Goal: Task Accomplishment & Management: Use online tool/utility

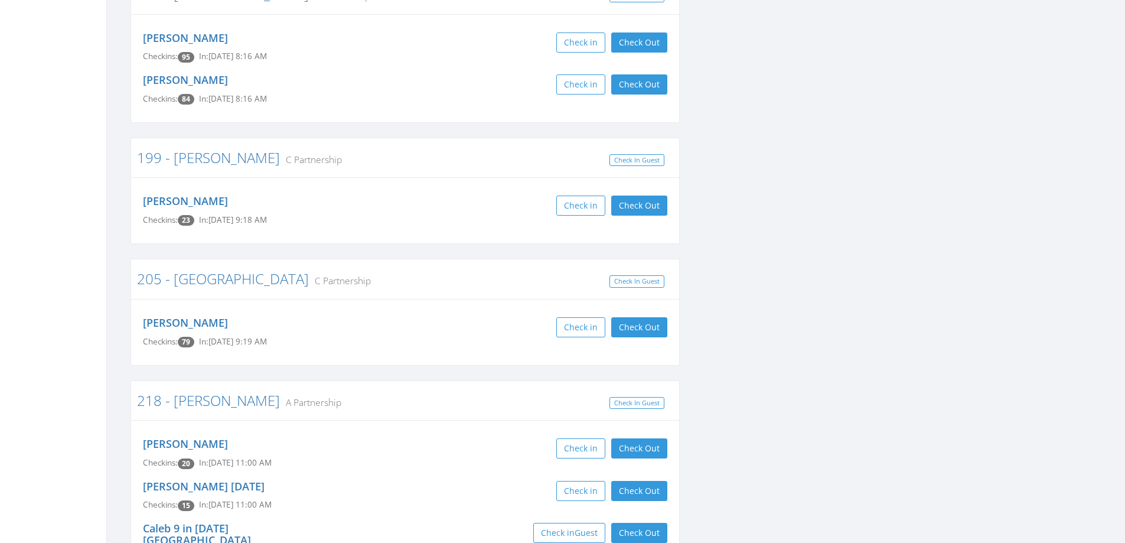
scroll to position [2008, 0]
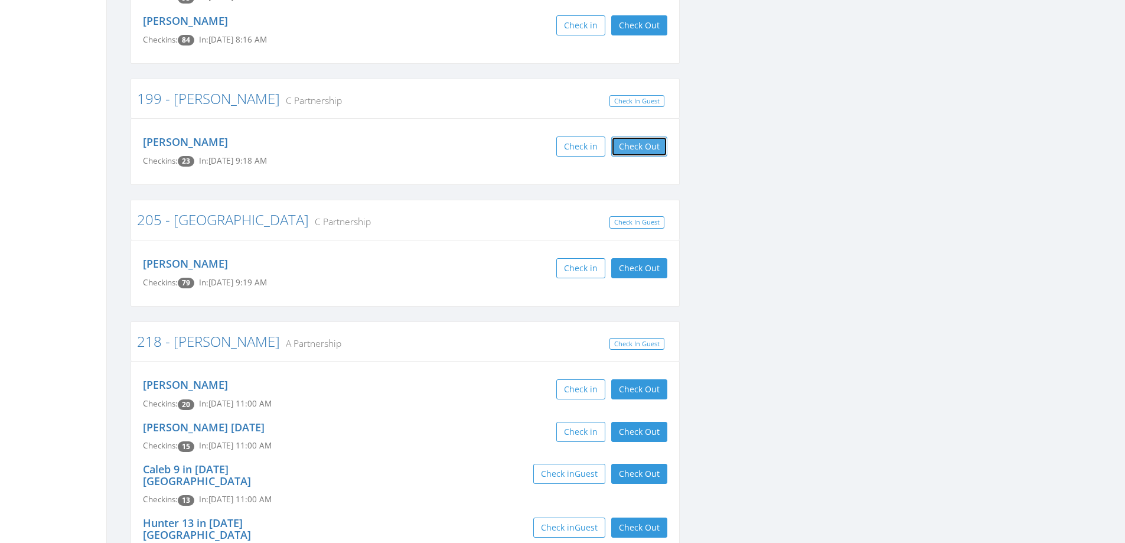
click at [646, 136] on button "Check Out" at bounding box center [639, 146] width 56 height 20
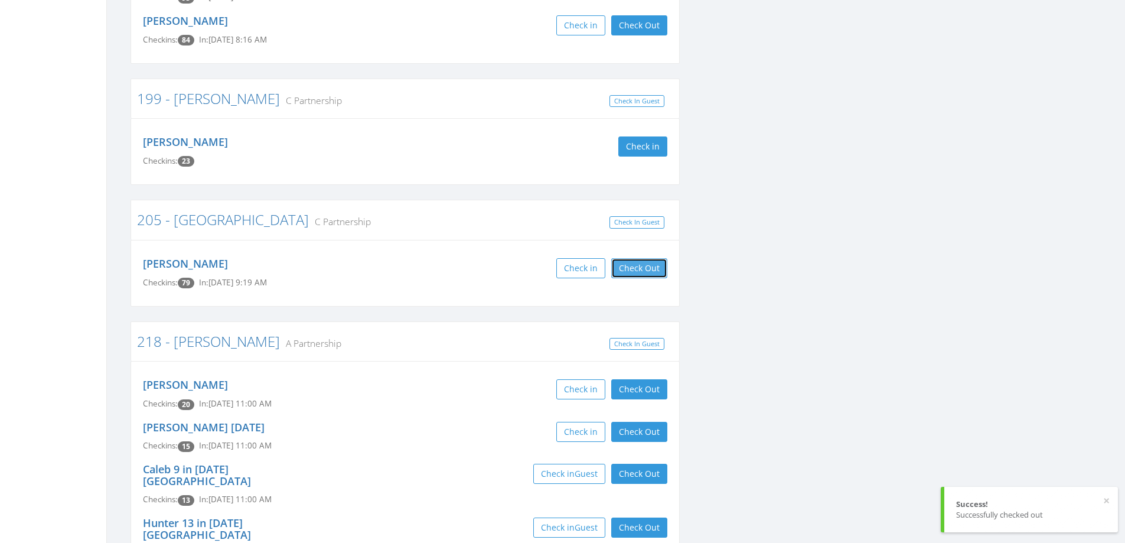
click at [642, 258] on button "Check Out" at bounding box center [639, 268] width 56 height 20
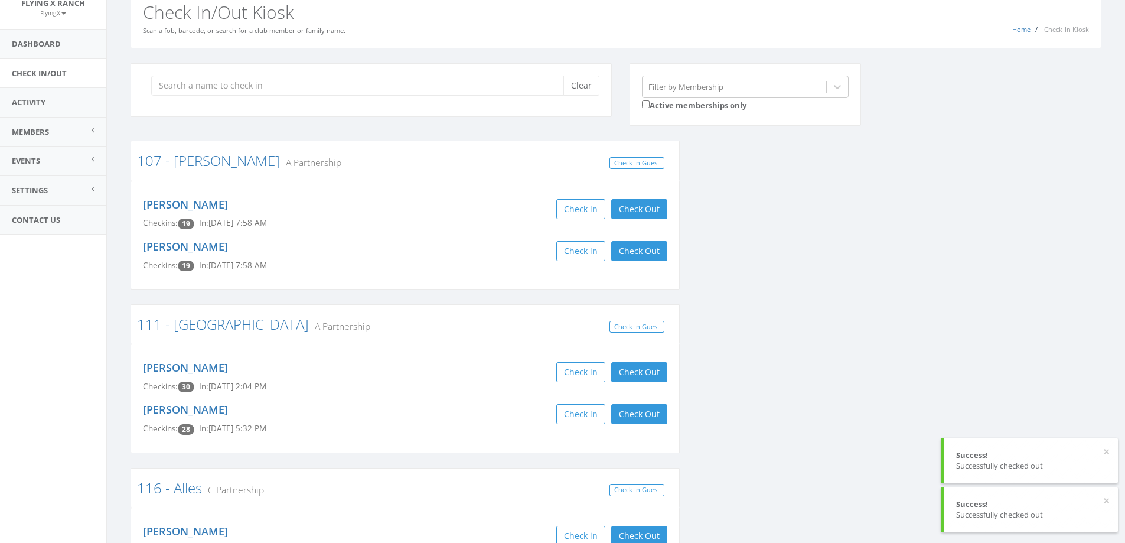
scroll to position [0, 0]
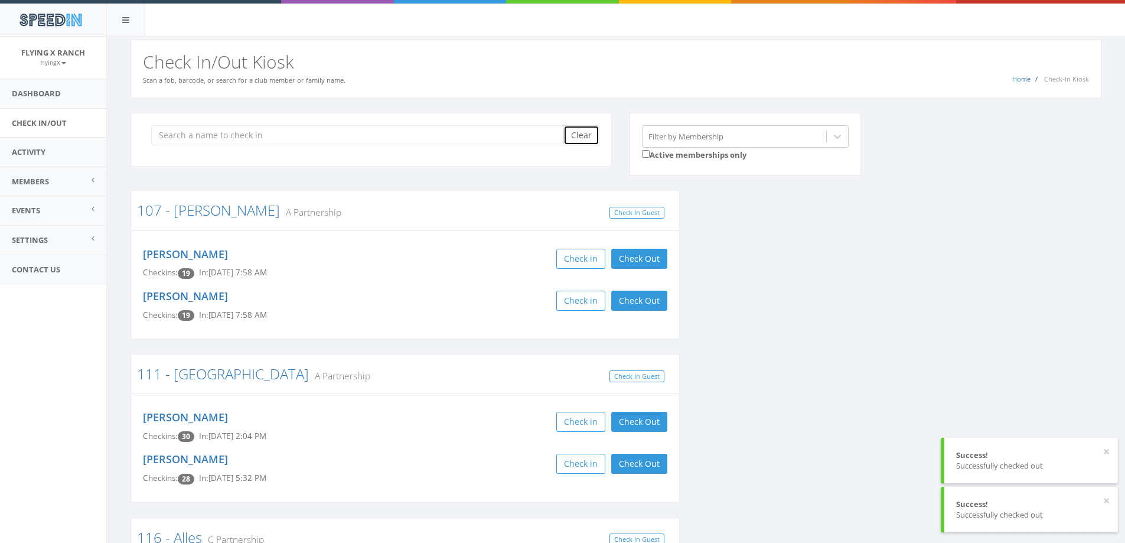
click at [582, 139] on button "Clear" at bounding box center [581, 135] width 36 height 20
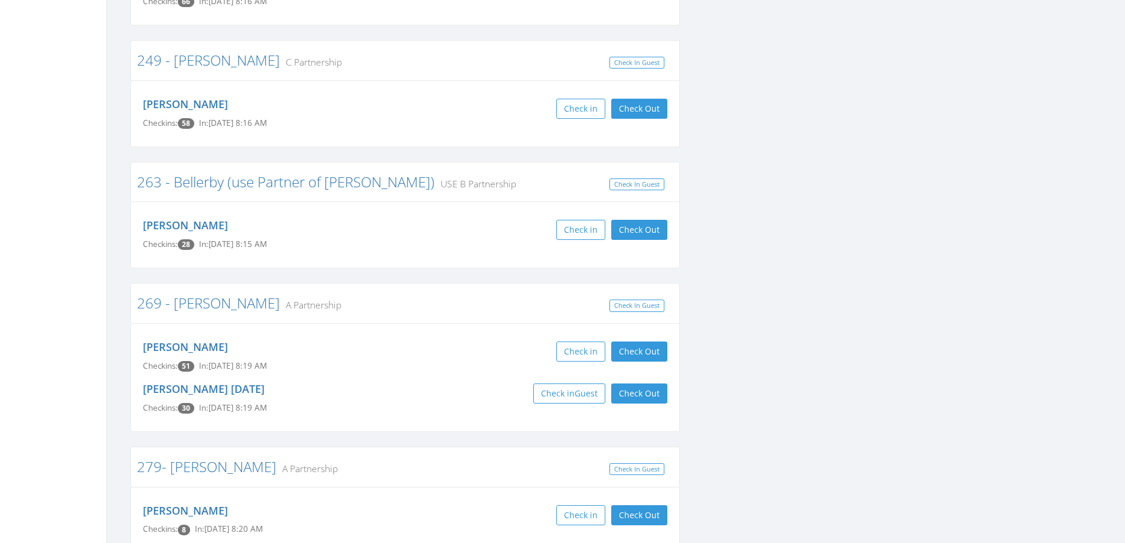
scroll to position [2834, 0]
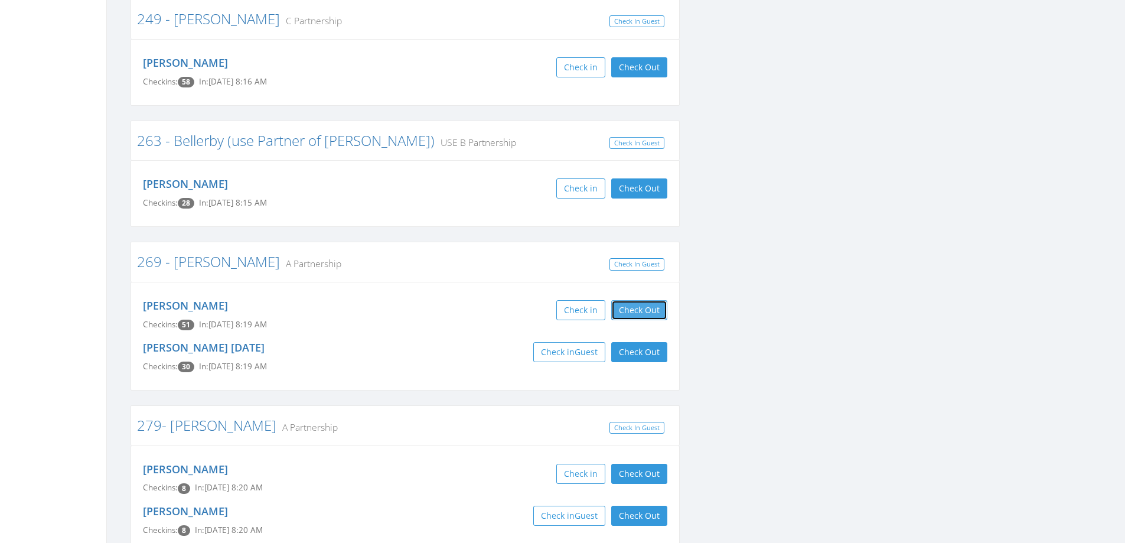
click at [638, 300] on button "Check Out" at bounding box center [639, 310] width 56 height 20
click at [641, 342] on button "Check Out" at bounding box center [639, 352] width 56 height 20
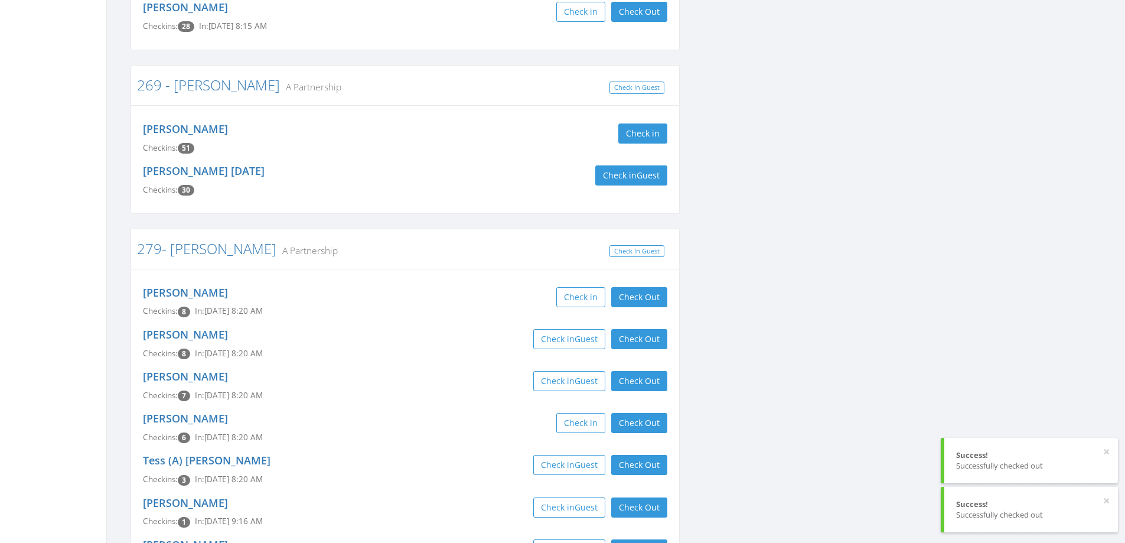
scroll to position [3012, 0]
click at [622, 328] on button "Check Out" at bounding box center [639, 338] width 56 height 20
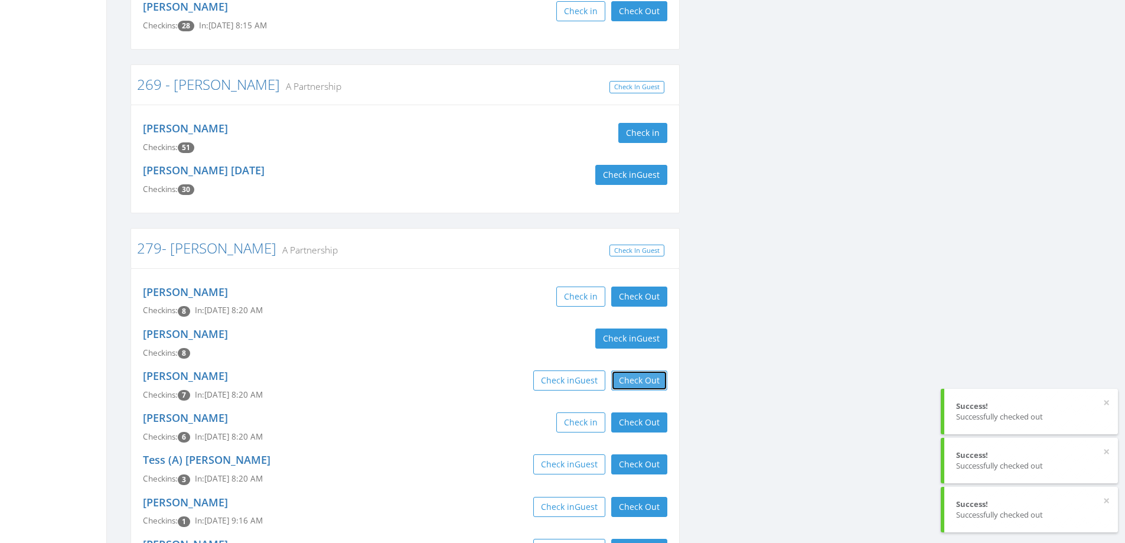
click at [636, 370] on button "Check Out" at bounding box center [639, 380] width 56 height 20
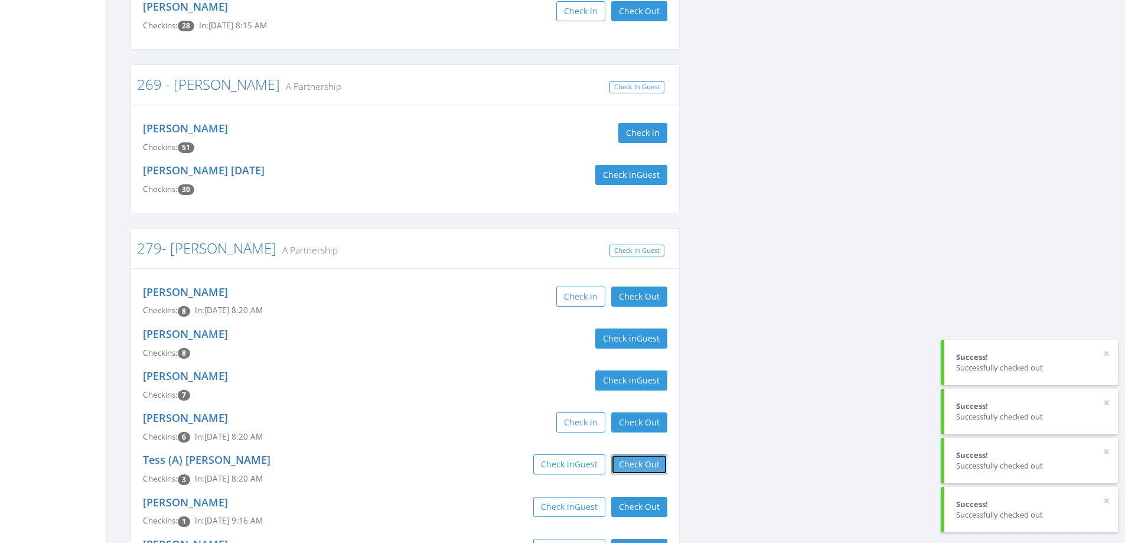
click at [641, 454] on button "Check Out" at bounding box center [639, 464] width 56 height 20
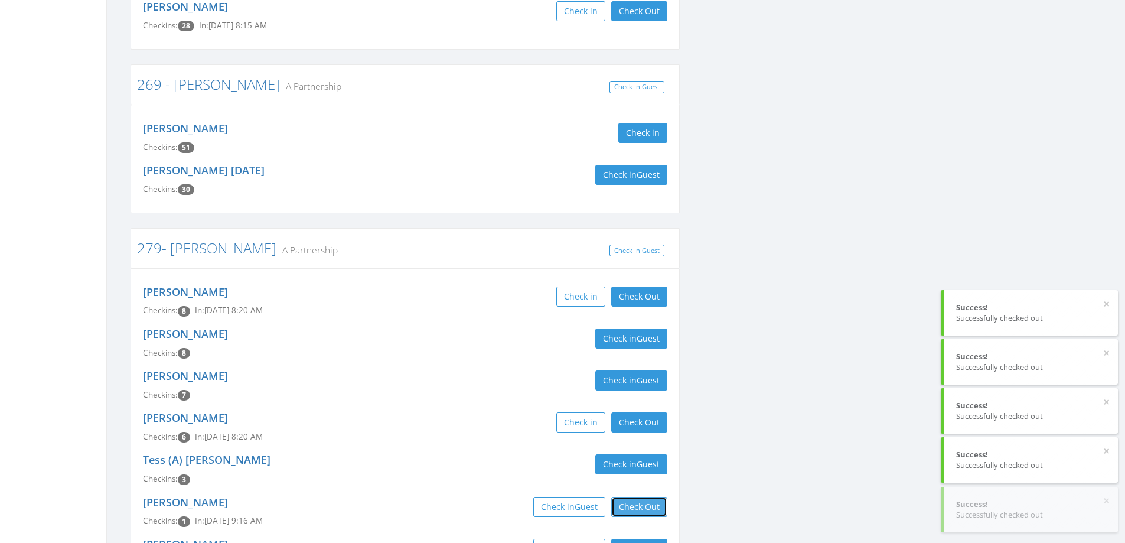
click at [642, 497] on button "Check Out" at bounding box center [639, 507] width 56 height 20
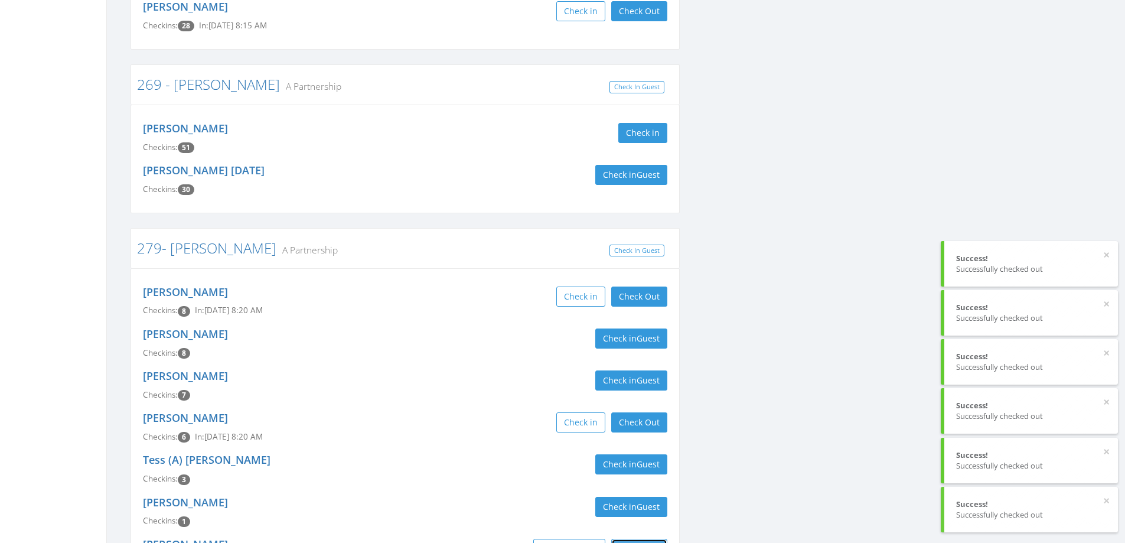
click at [643, 539] on button "Check Out" at bounding box center [639, 549] width 56 height 20
drag, startPoint x: 643, startPoint y: 449, endPoint x: 645, endPoint y: 490, distance: 41.4
drag, startPoint x: 645, startPoint y: 489, endPoint x: 635, endPoint y: 525, distance: 37.4
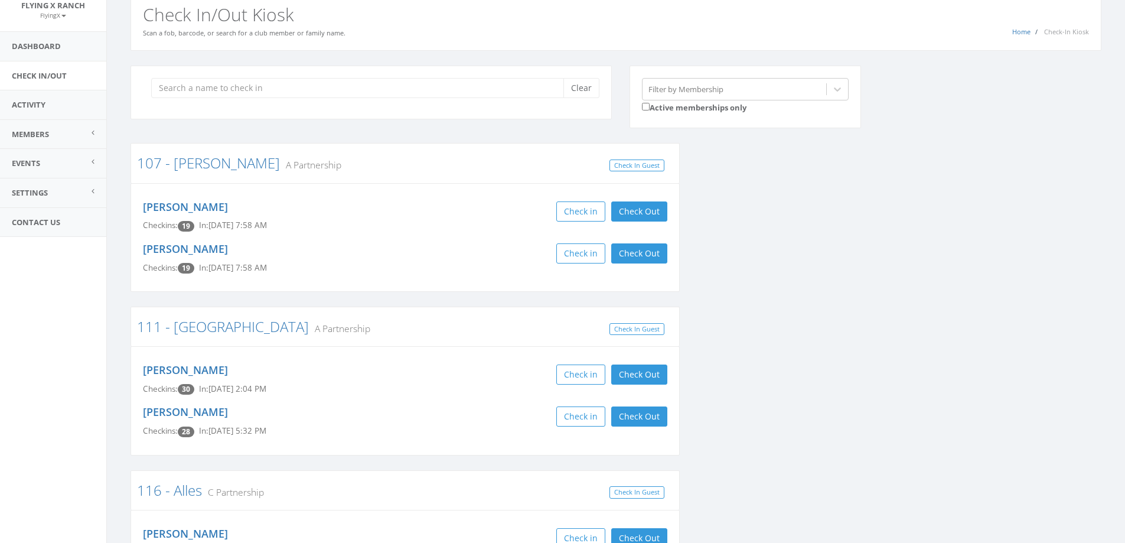
scroll to position [0, 0]
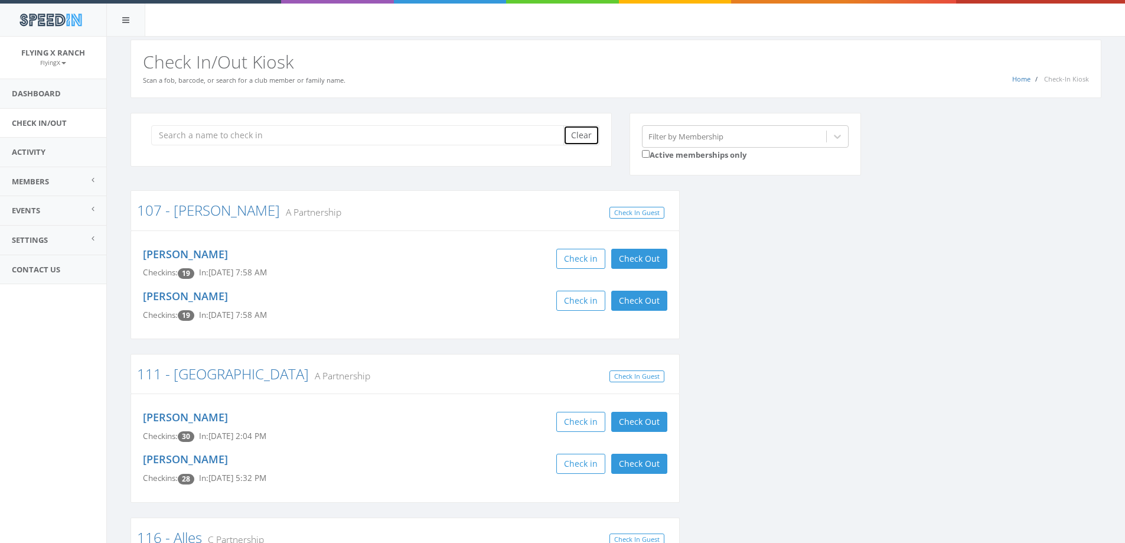
click at [582, 137] on button "Clear" at bounding box center [581, 135] width 36 height 20
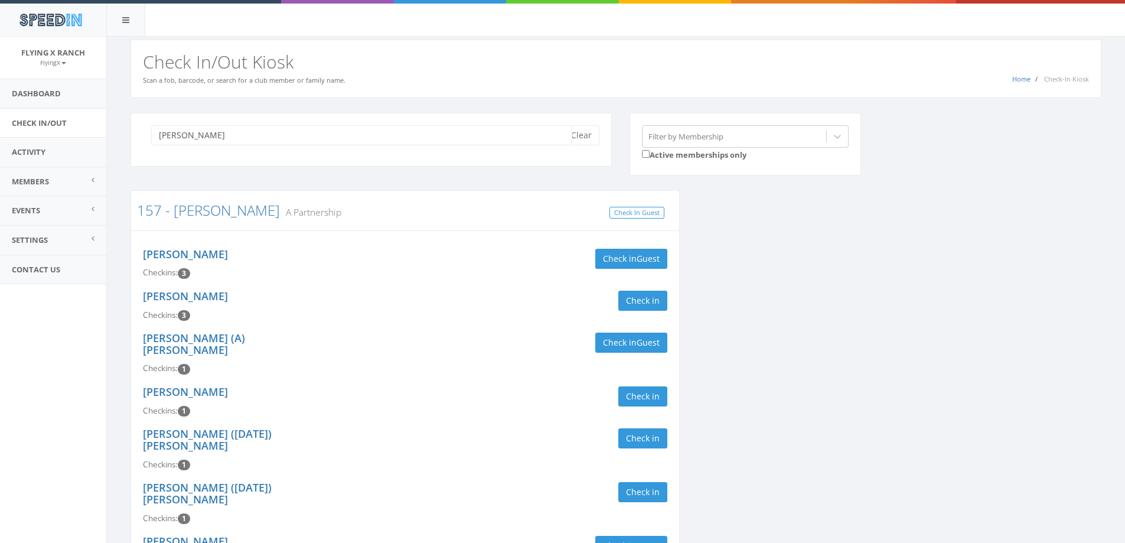
type input "kruse"
click at [586, 226] on div "157 - Kruse A Partnership Check In Guest" at bounding box center [405, 210] width 549 height 40
click at [591, 142] on button "Clear" at bounding box center [581, 135] width 36 height 20
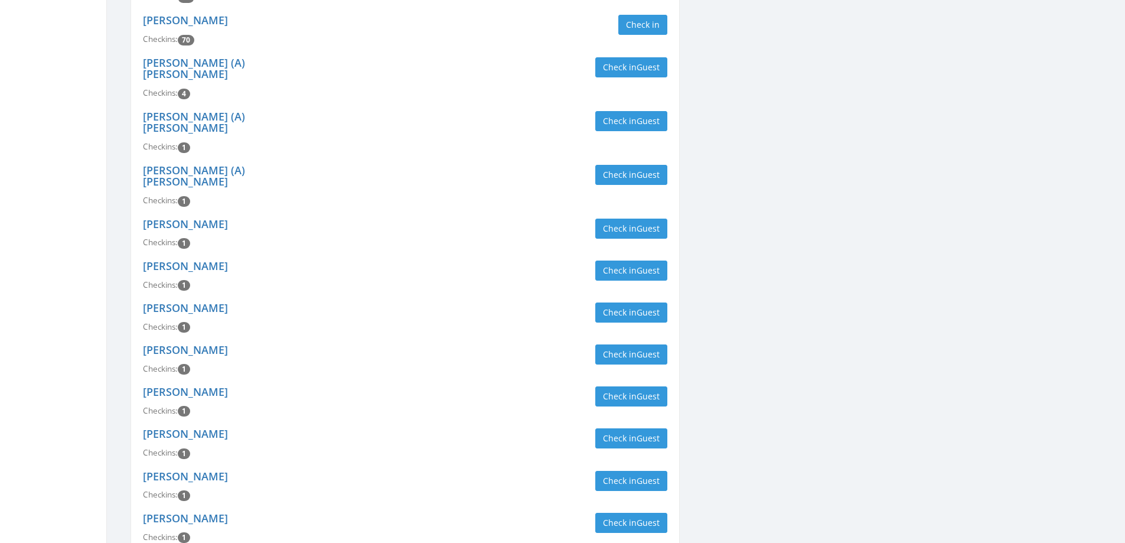
scroll to position [381, 0]
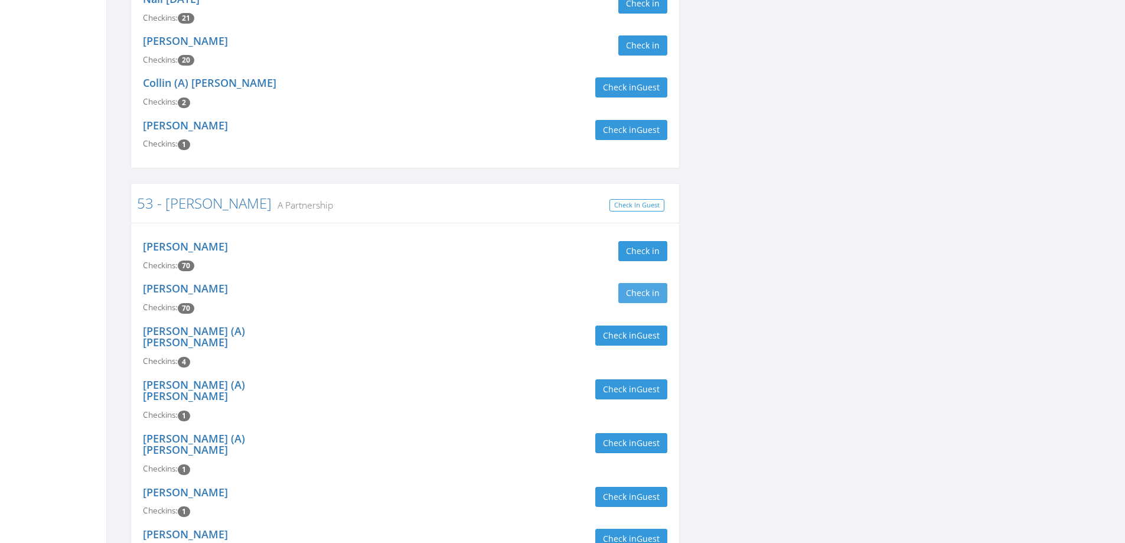
type input "bradney"
click at [637, 292] on button "Check in" at bounding box center [642, 293] width 49 height 20
click at [503, 292] on div "Check in Check Out Check Out" at bounding box center [540, 293] width 253 height 20
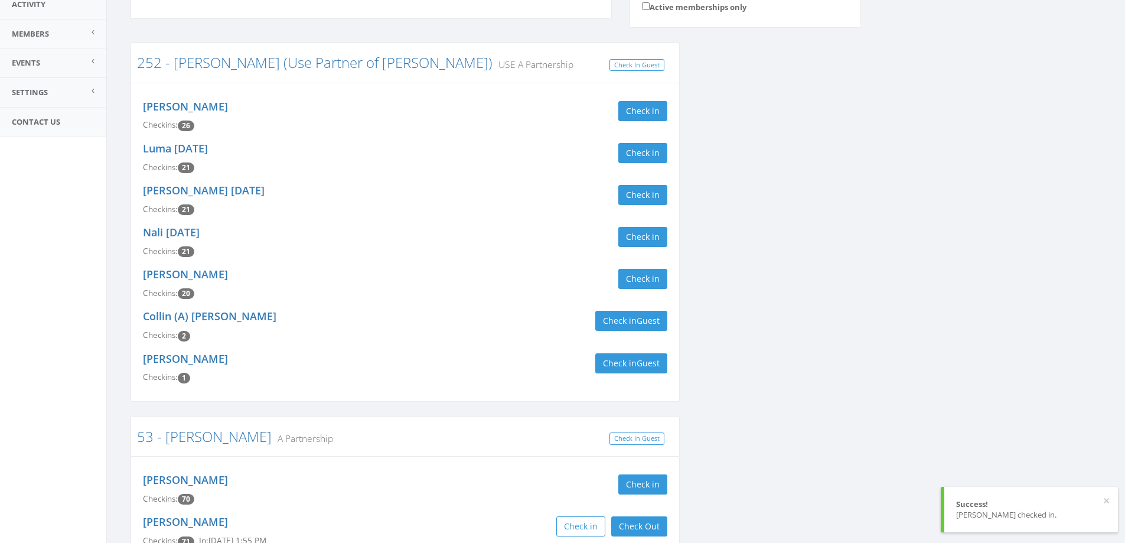
scroll to position [0, 0]
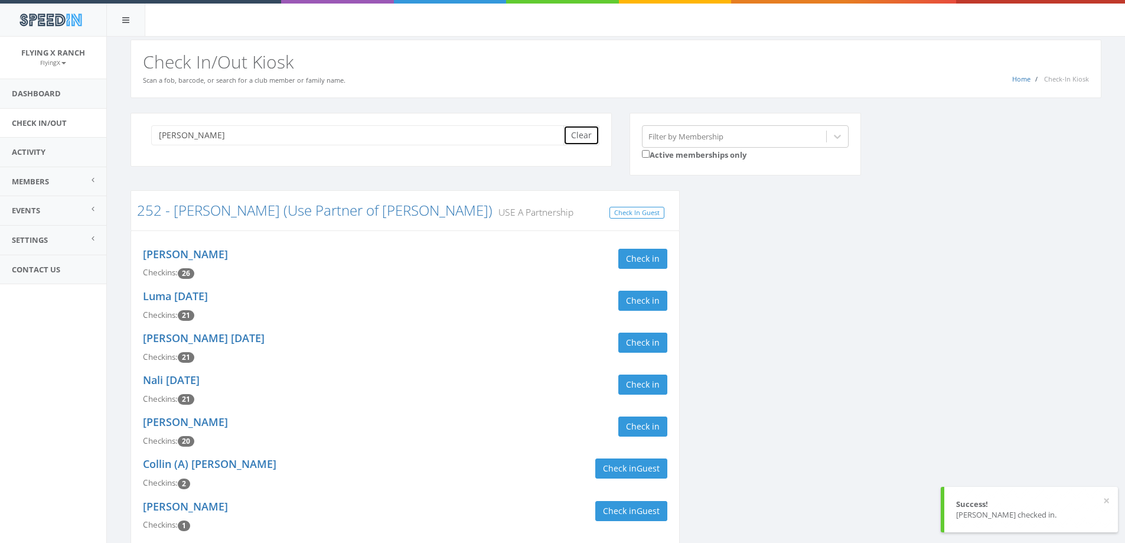
click at [577, 141] on button "Clear" at bounding box center [581, 135] width 36 height 20
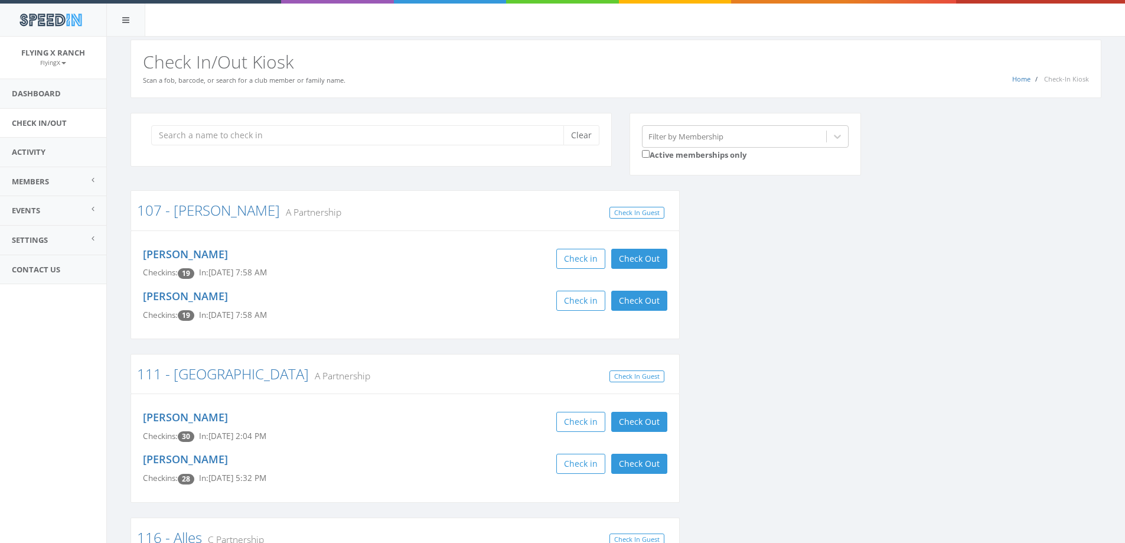
click at [351, 152] on div "Clear" at bounding box center [371, 140] width 481 height 54
click at [694, 25] on div "SpeedIn" at bounding box center [562, 18] width 1125 height 37
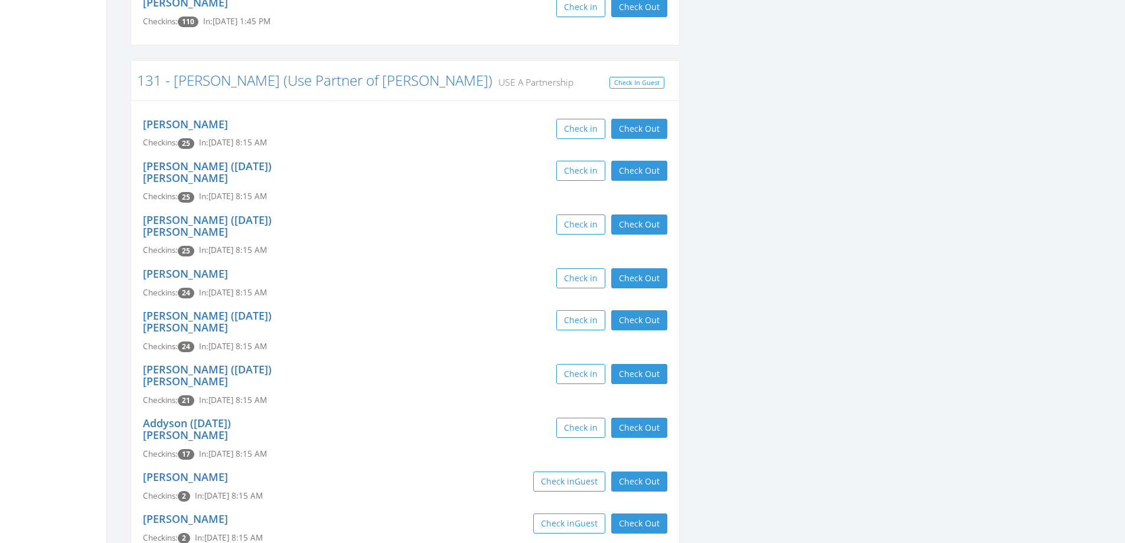
scroll to position [591, 0]
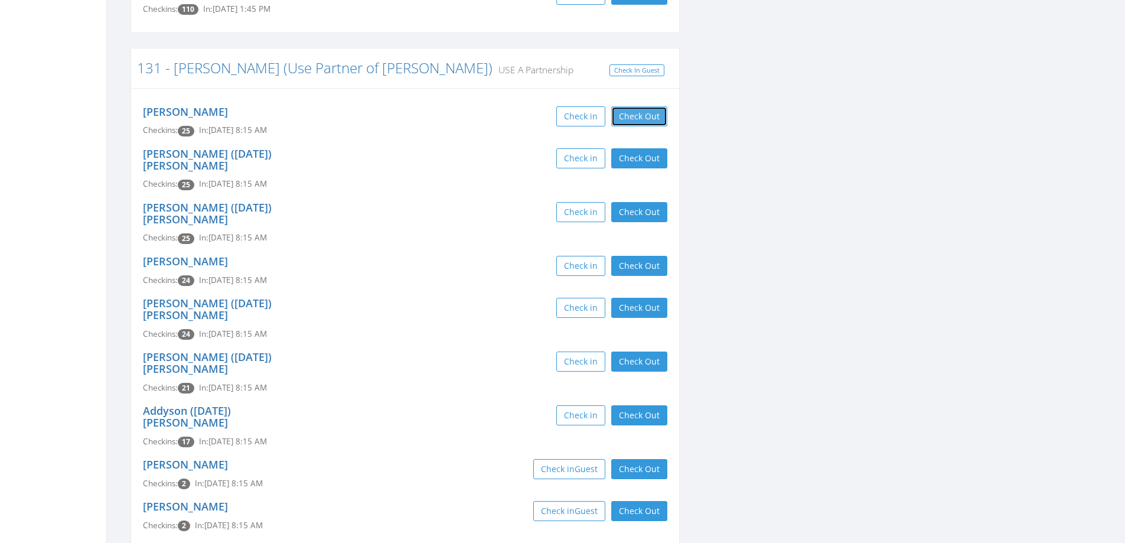
click at [634, 112] on button "Check Out" at bounding box center [639, 116] width 56 height 20
click at [634, 154] on button "Check Out" at bounding box center [639, 158] width 56 height 20
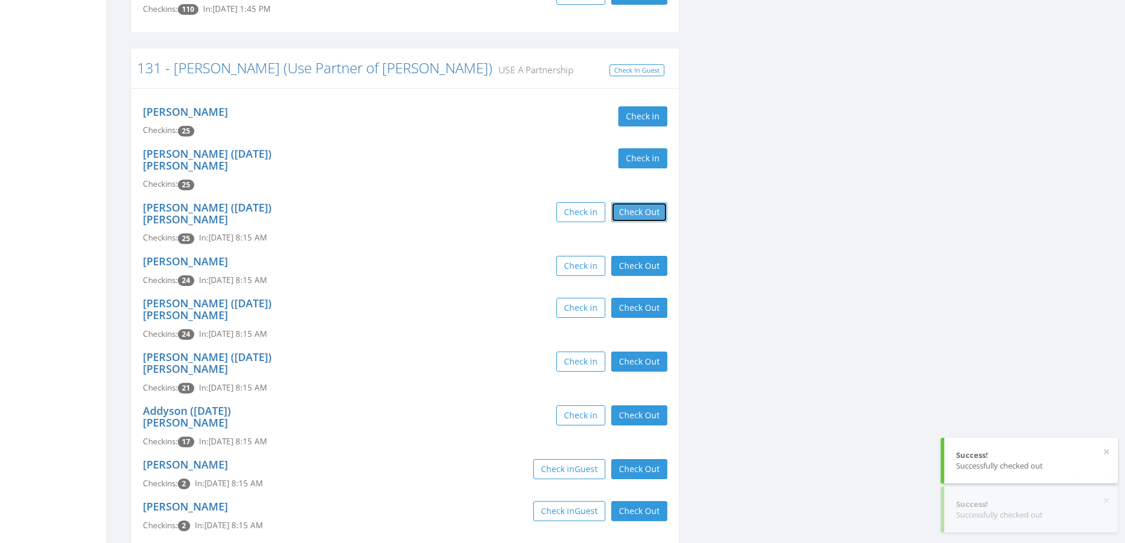
click at [635, 202] on button "Check Out" at bounding box center [639, 212] width 56 height 20
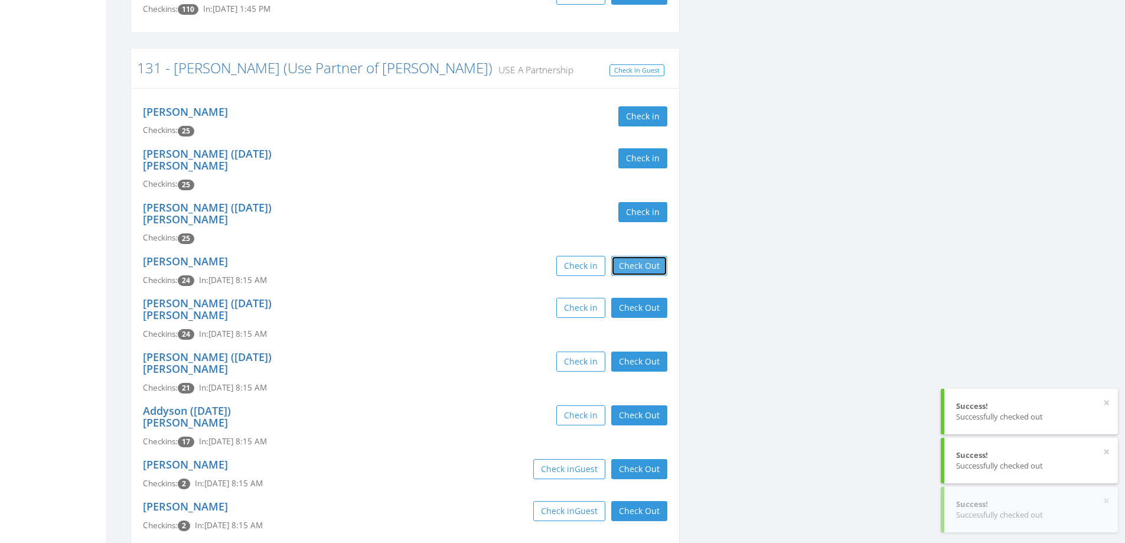
click at [642, 256] on button "Check Out" at bounding box center [639, 266] width 56 height 20
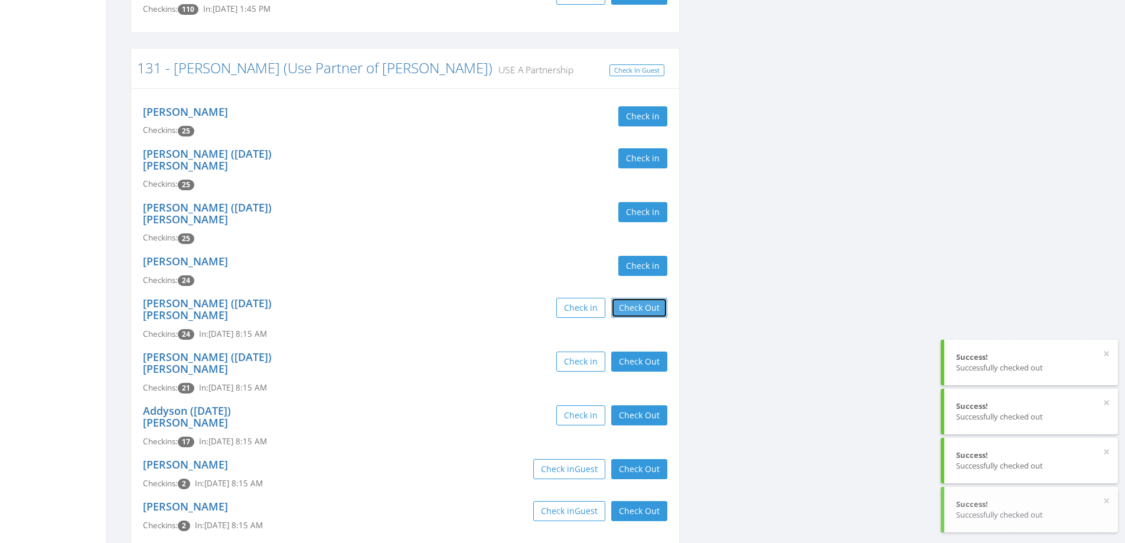
click at [642, 298] on button "Check Out" at bounding box center [639, 308] width 56 height 20
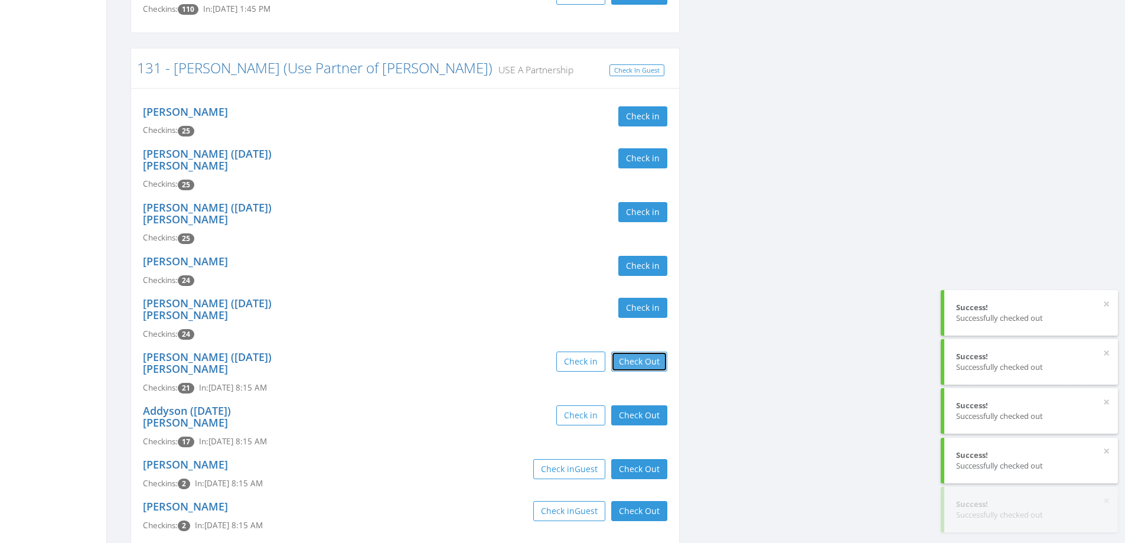
drag, startPoint x: 643, startPoint y: 325, endPoint x: 646, endPoint y: 352, distance: 27.3
click at [643, 351] on button "Check Out" at bounding box center [639, 361] width 56 height 20
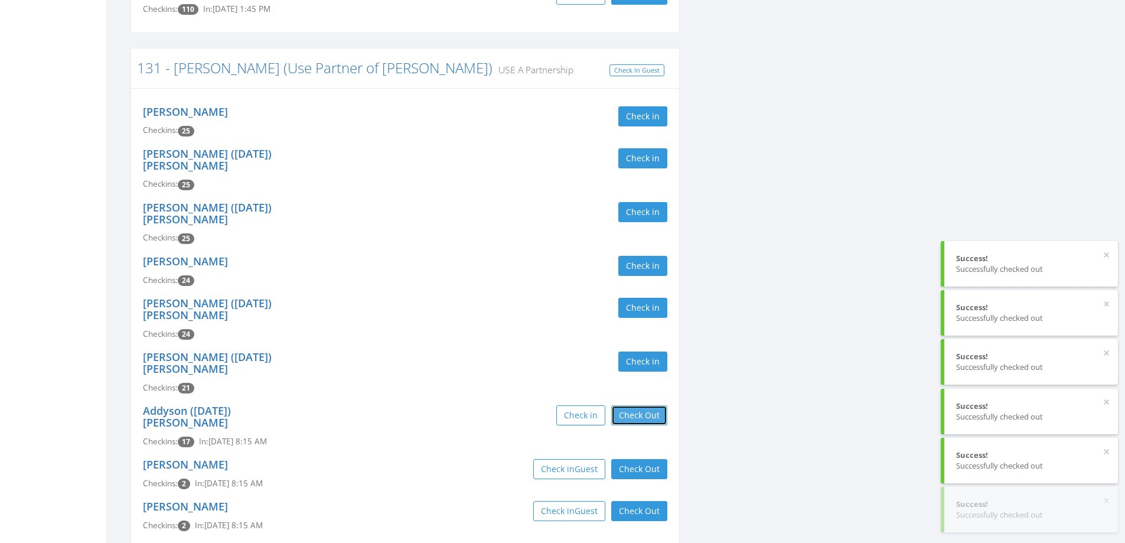
click at [646, 405] on button "Check Out" at bounding box center [639, 415] width 56 height 20
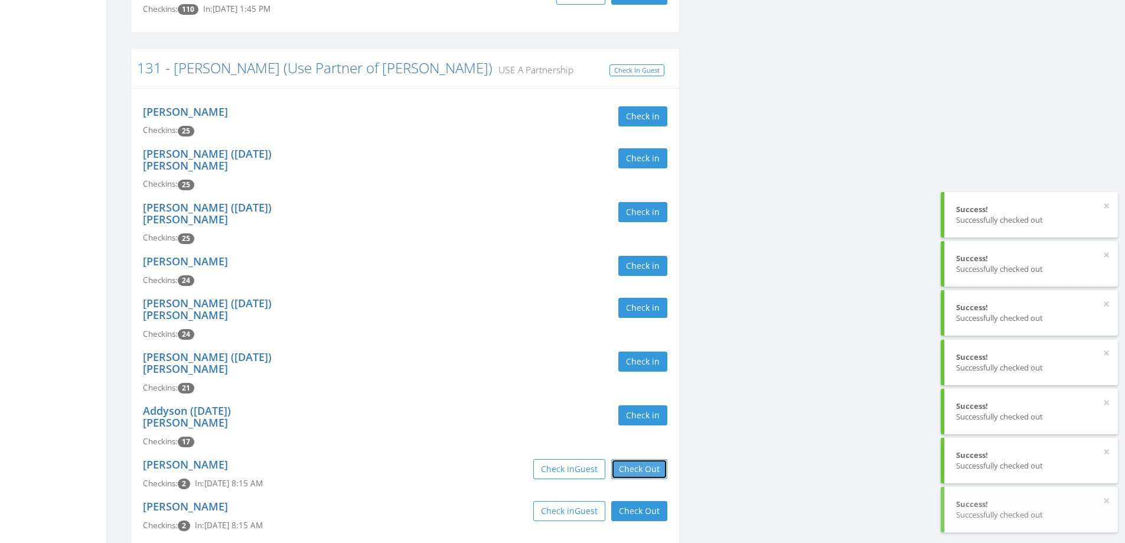
click at [642, 459] on button "Check Out" at bounding box center [639, 469] width 56 height 20
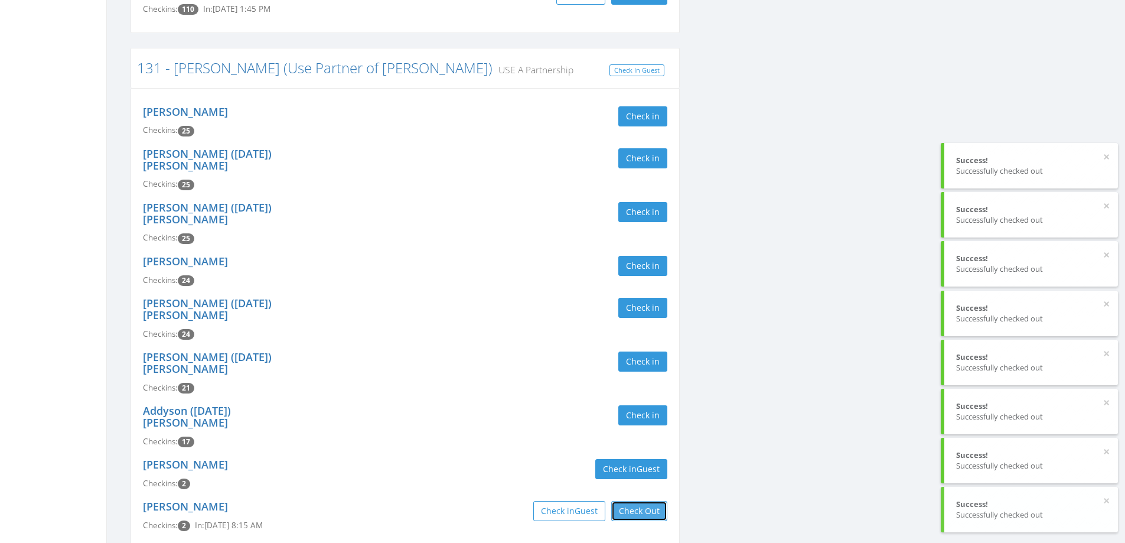
drag, startPoint x: 637, startPoint y: 452, endPoint x: 637, endPoint y: 478, distance: 26.6
click at [637, 501] on button "Check Out" at bounding box center [639, 511] width 56 height 20
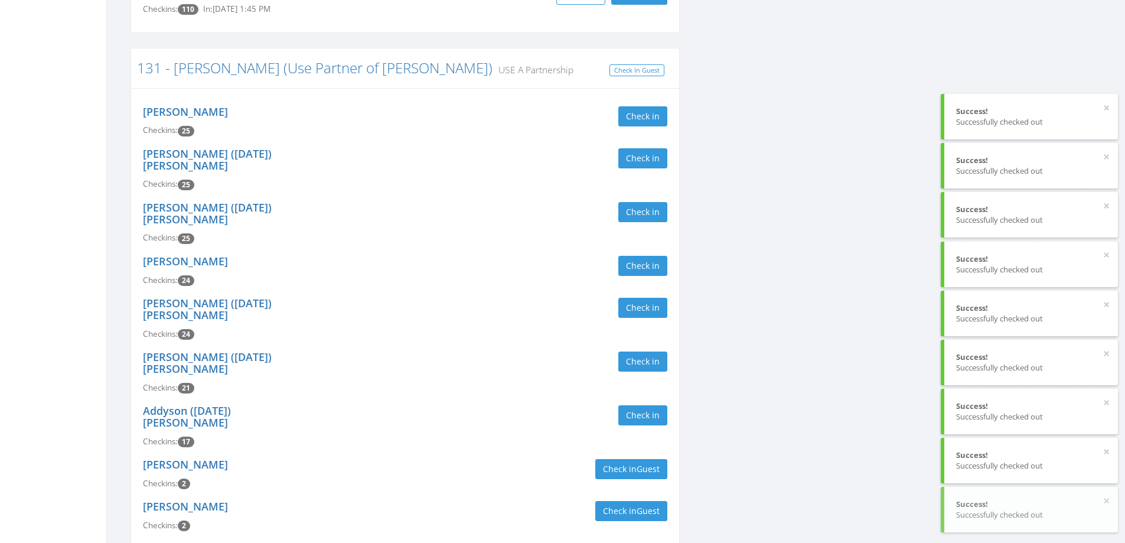
click at [635, 542] on button "Check Out" at bounding box center [639, 553] width 56 height 20
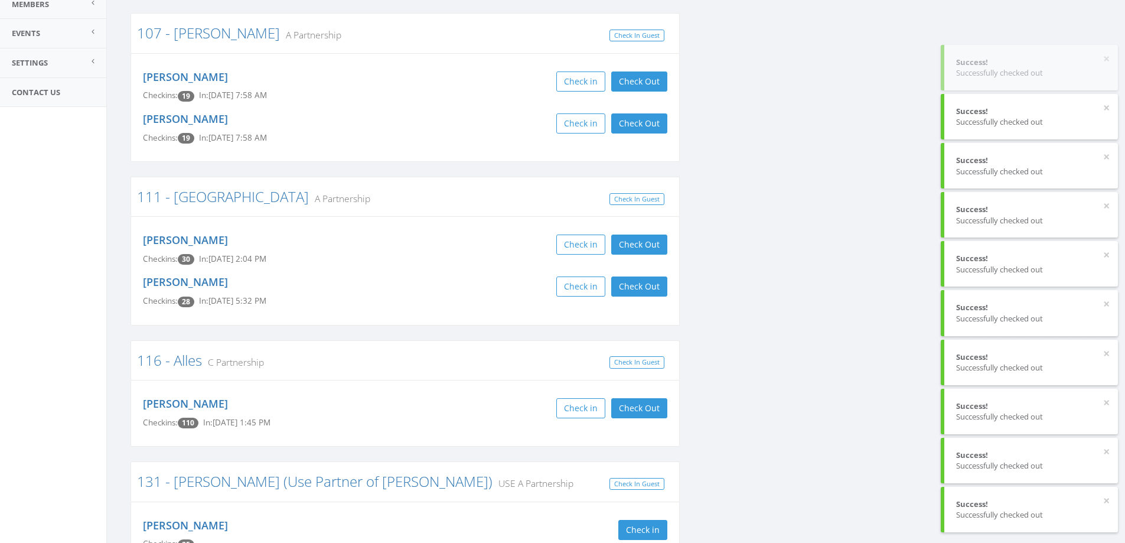
scroll to position [0, 0]
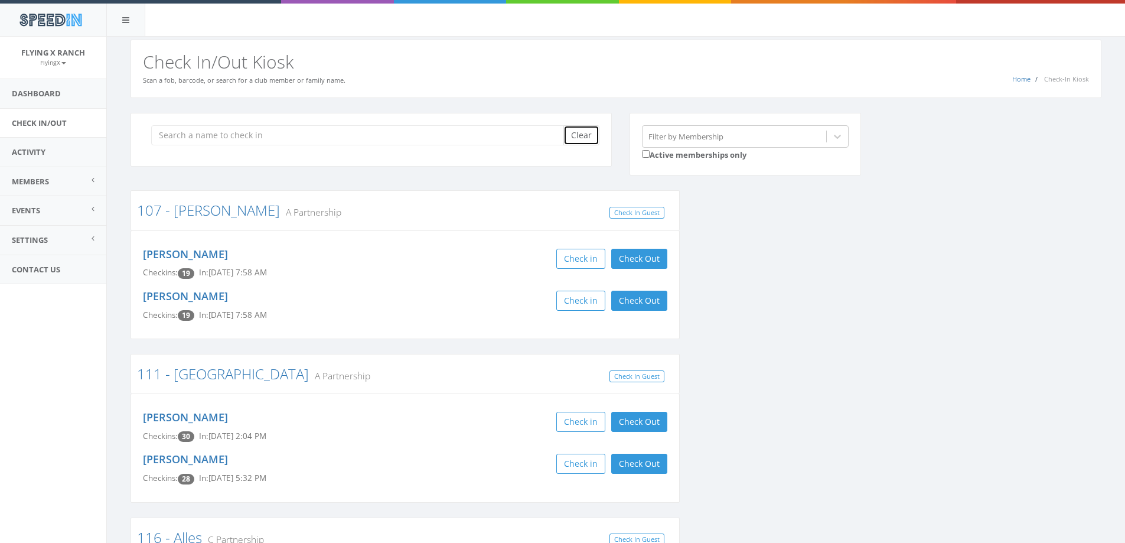
click at [569, 137] on button "Clear" at bounding box center [581, 135] width 36 height 20
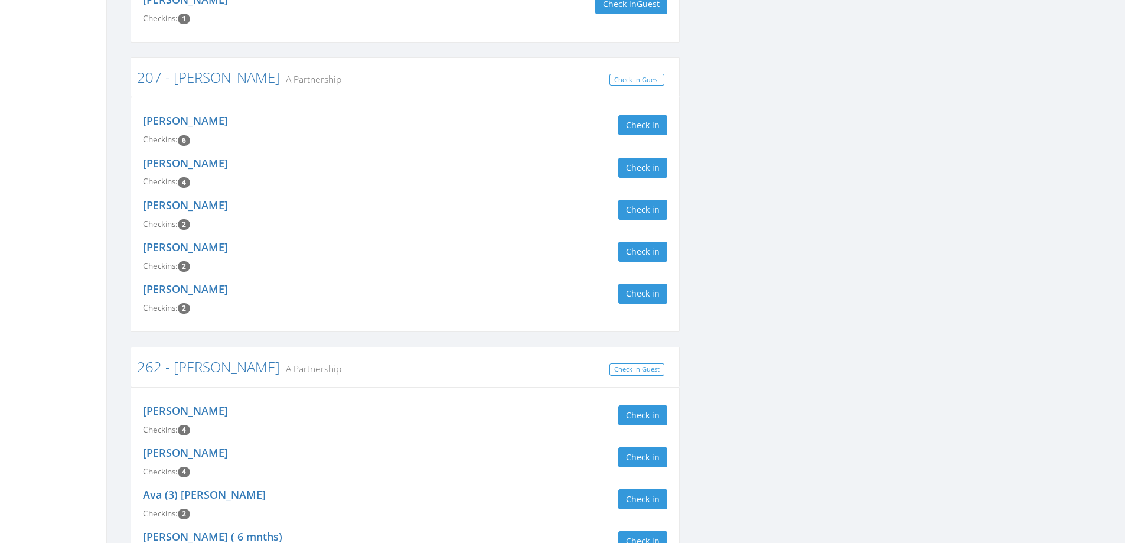
scroll to position [354, 0]
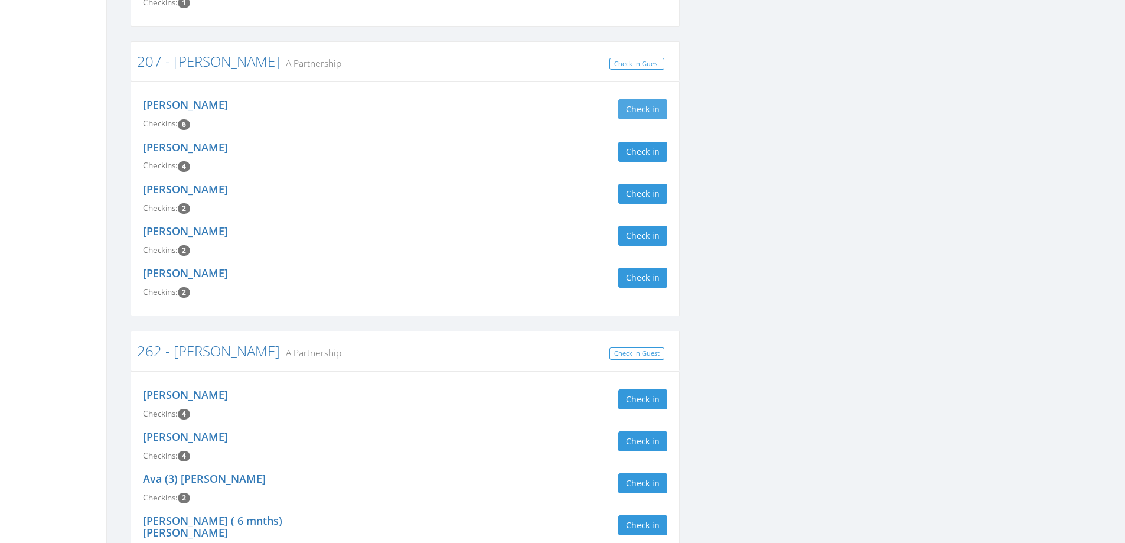
type input "stelnicki"
click at [637, 106] on button "Check in" at bounding box center [642, 109] width 49 height 20
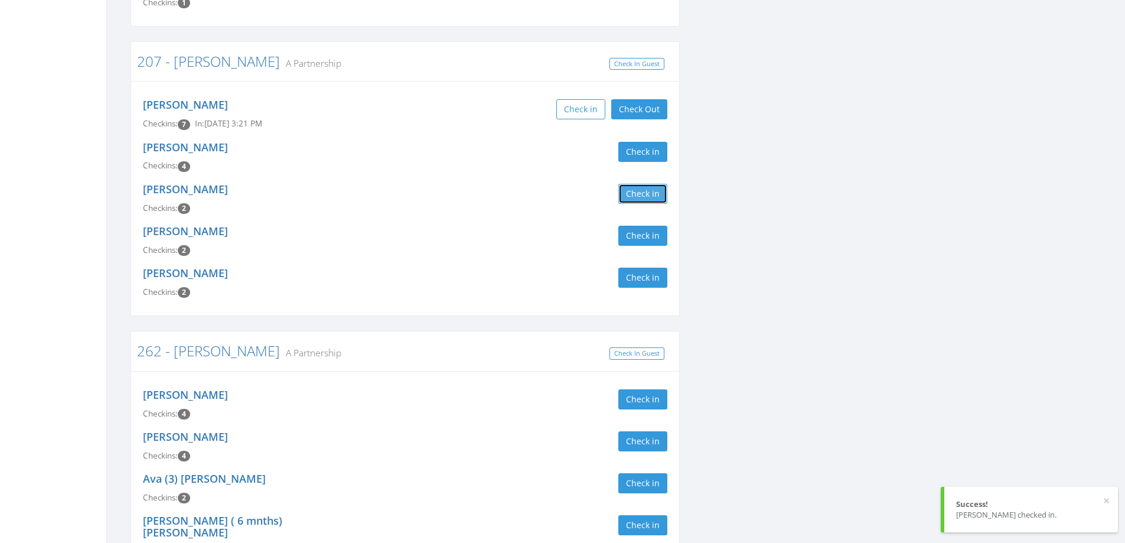
click at [645, 193] on button "Check in" at bounding box center [642, 194] width 49 height 20
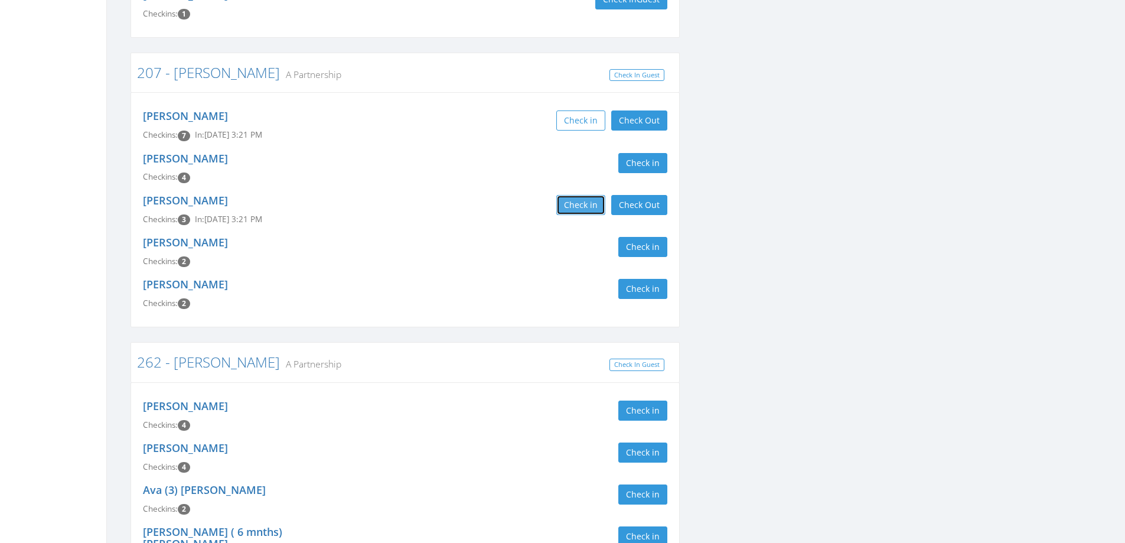
scroll to position [358, 0]
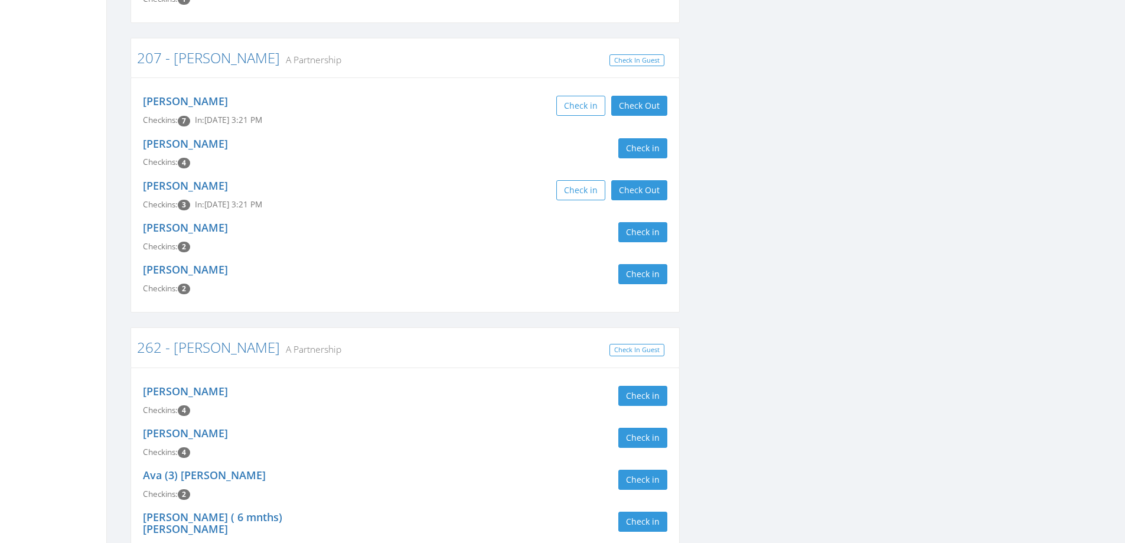
click at [522, 165] on div "Melissa Stelnicki Checkins: 4 Check in" at bounding box center [405, 153] width 542 height 42
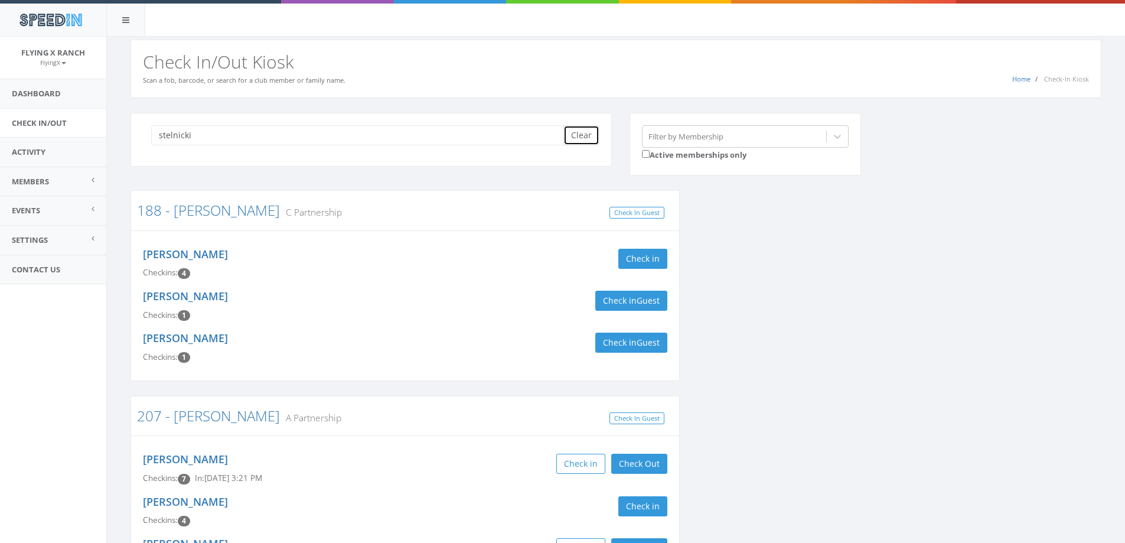
click at [580, 137] on button "Clear" at bounding box center [581, 135] width 36 height 20
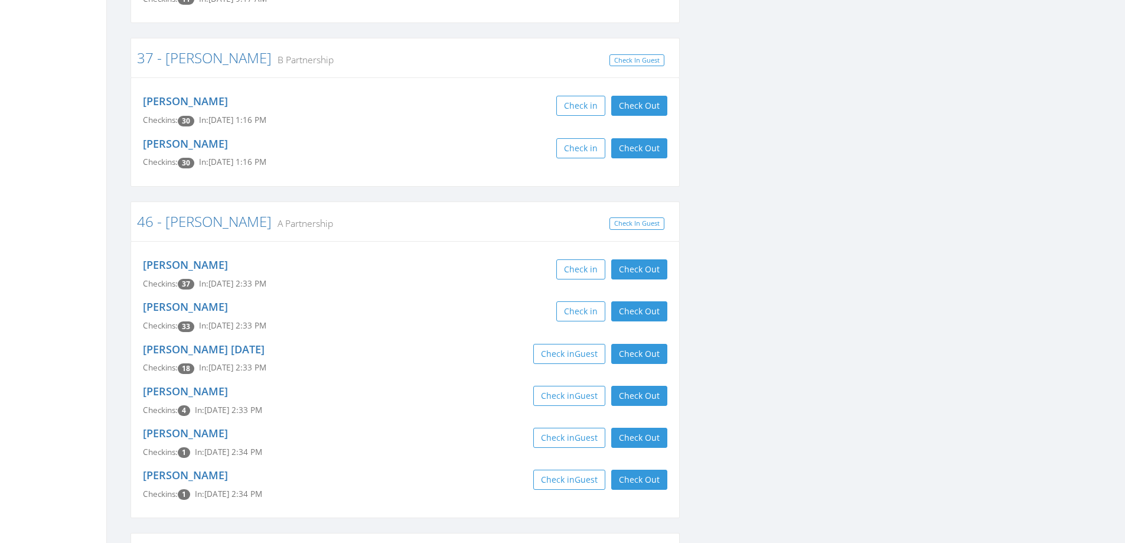
scroll to position [3543, 0]
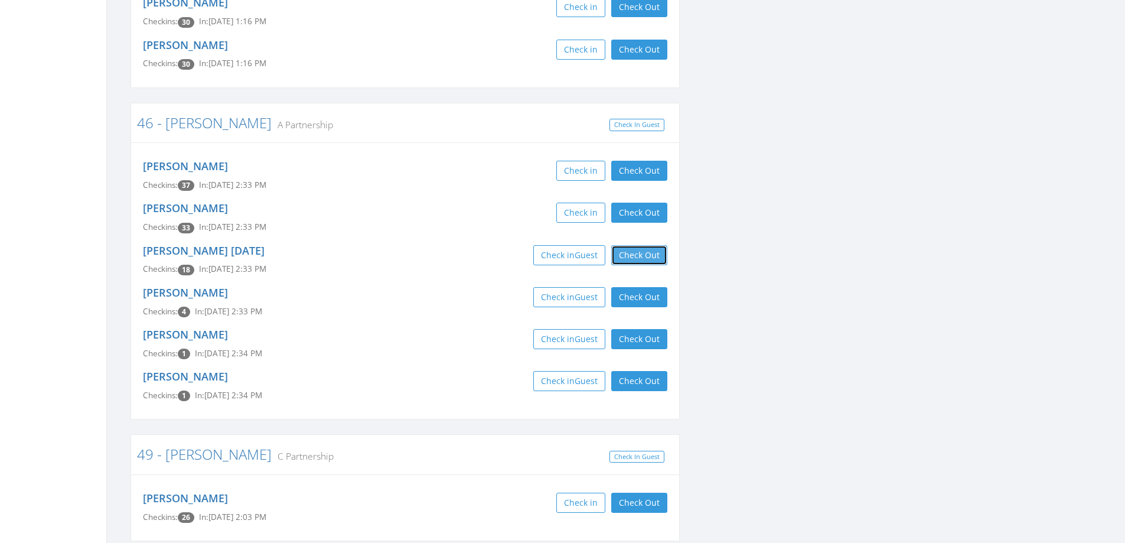
click at [649, 245] on button "Check Out" at bounding box center [639, 255] width 56 height 20
click at [653, 287] on button "Check Out" at bounding box center [639, 297] width 56 height 20
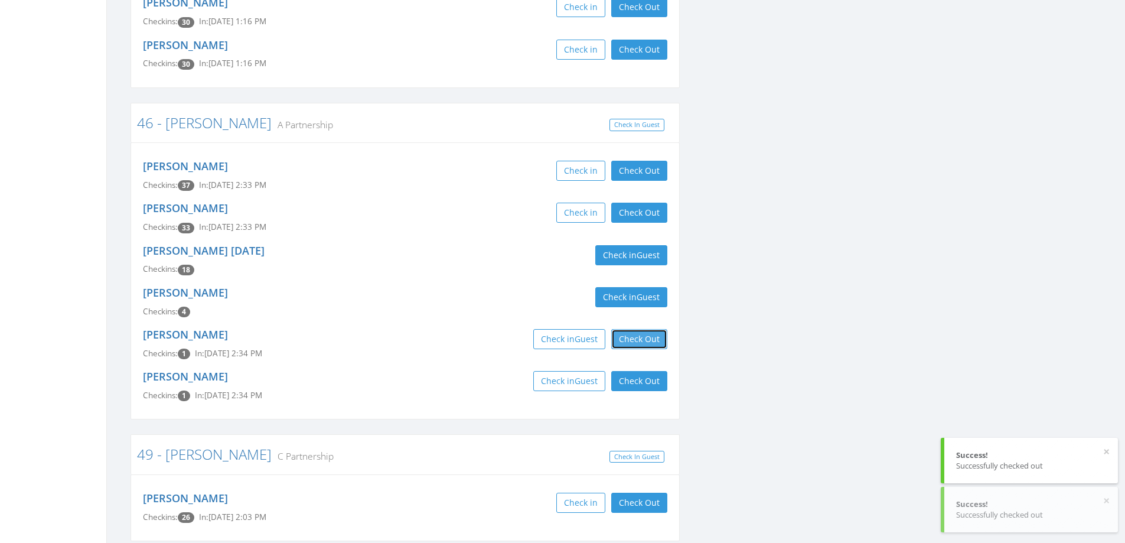
click at [642, 329] on button "Check Out" at bounding box center [639, 339] width 56 height 20
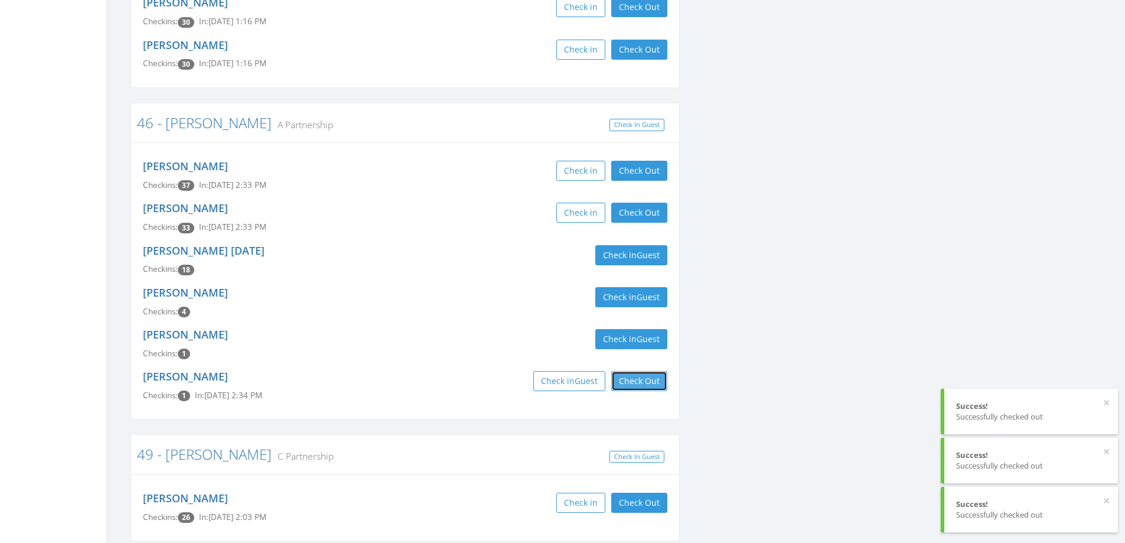
click at [637, 371] on button "Check Out" at bounding box center [639, 381] width 56 height 20
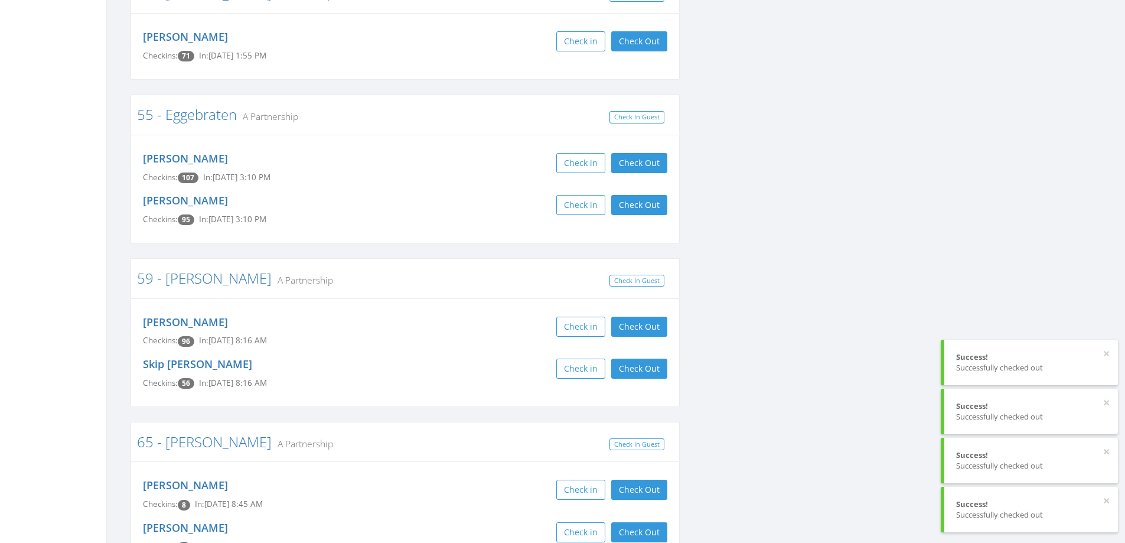
scroll to position [4193, 0]
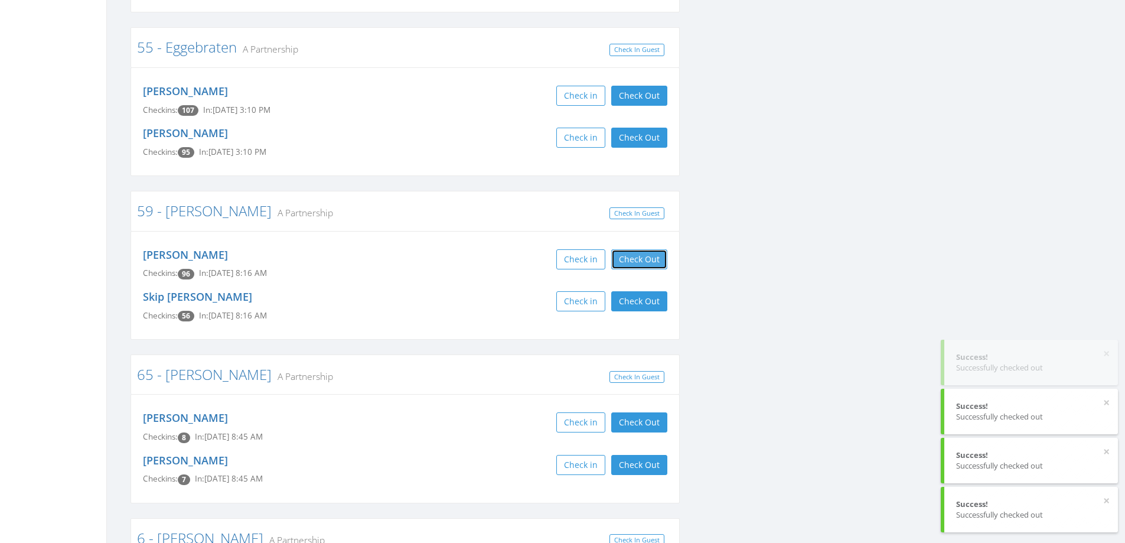
click at [648, 249] on button "Check Out" at bounding box center [639, 259] width 56 height 20
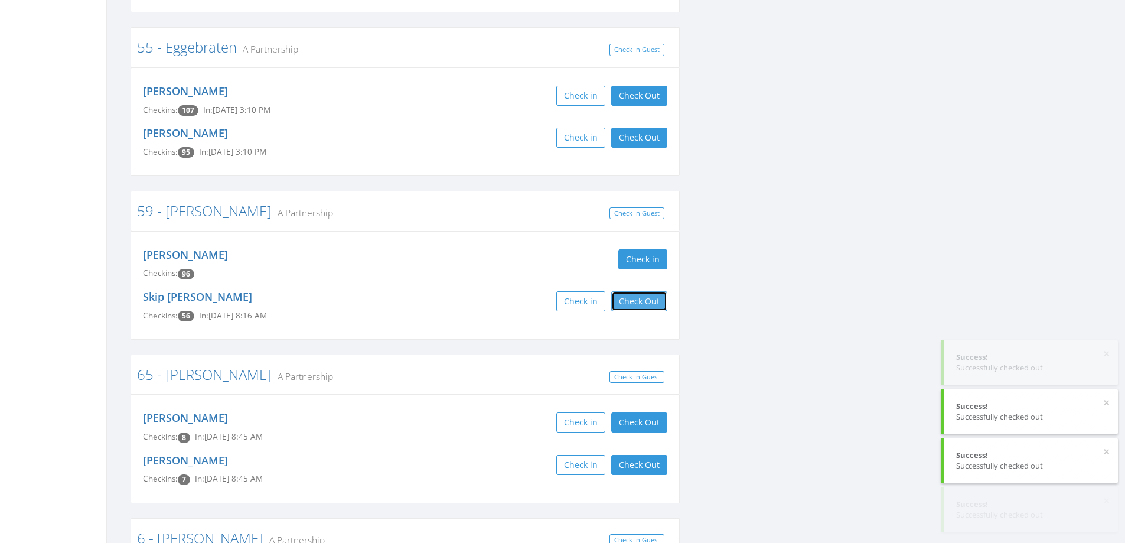
click at [642, 291] on button "Check Out" at bounding box center [639, 301] width 56 height 20
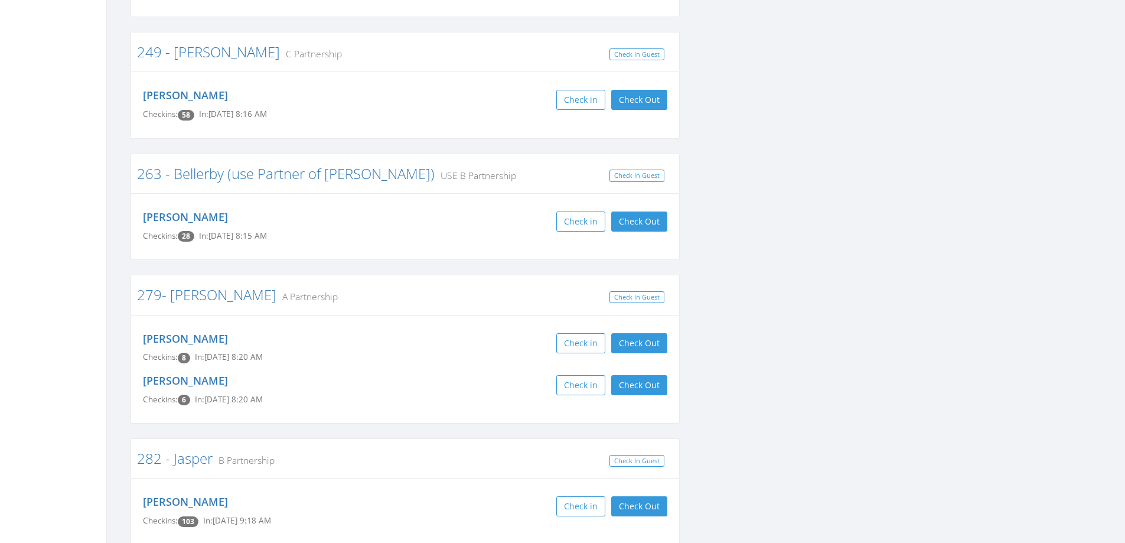
scroll to position [2361, 0]
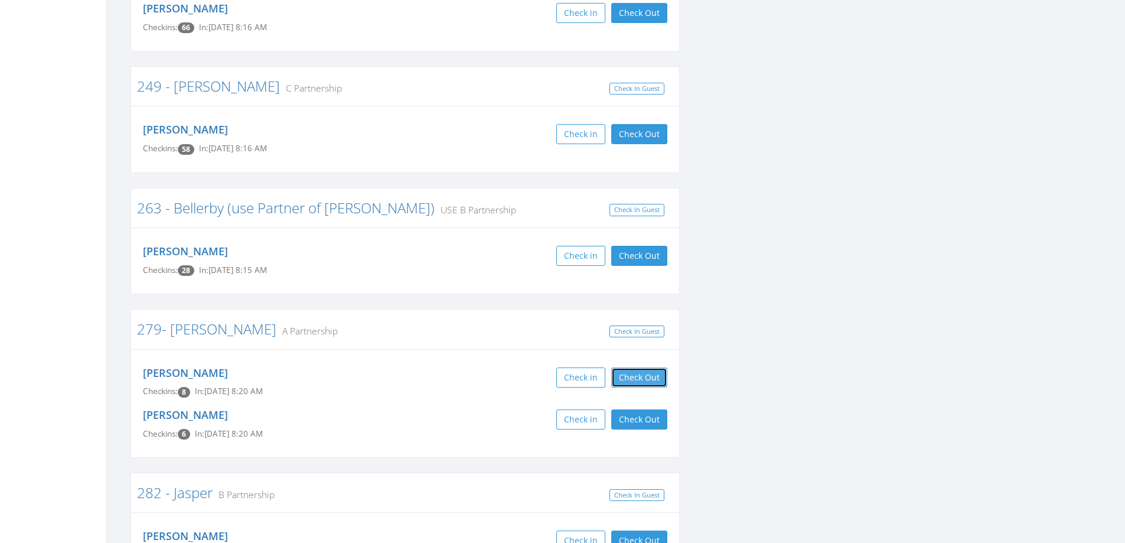
click at [637, 367] on button "Check Out" at bounding box center [639, 377] width 56 height 20
click at [634, 409] on button "Check Out" at bounding box center [639, 419] width 56 height 20
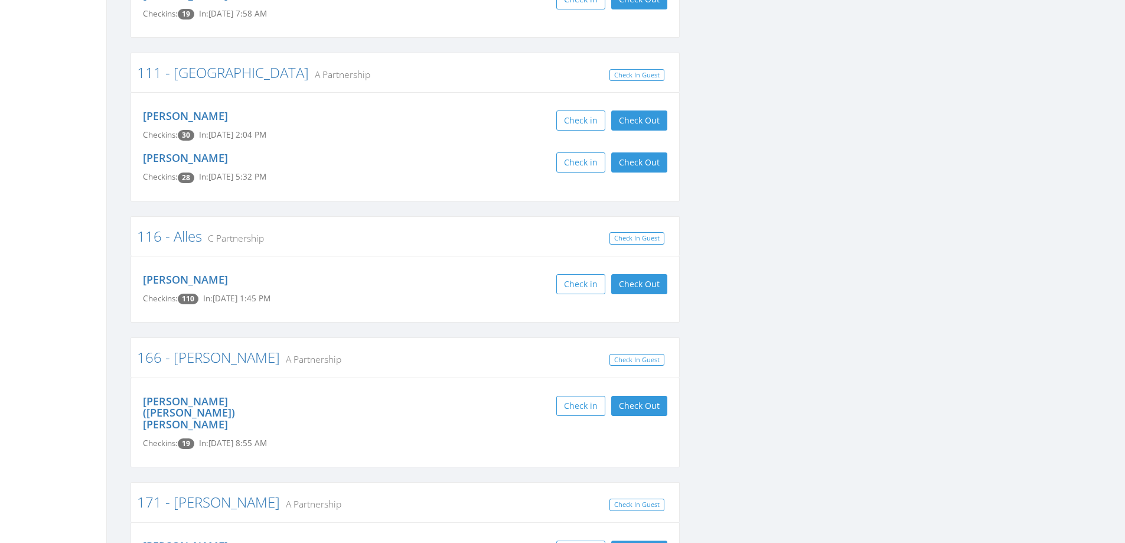
scroll to position [0, 0]
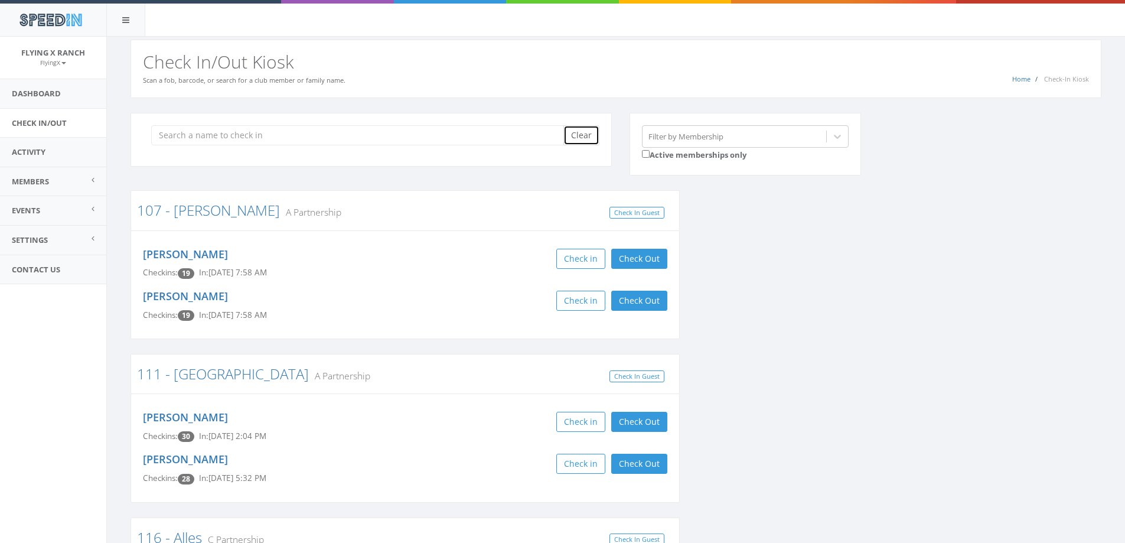
click at [579, 140] on button "Clear" at bounding box center [581, 135] width 36 height 20
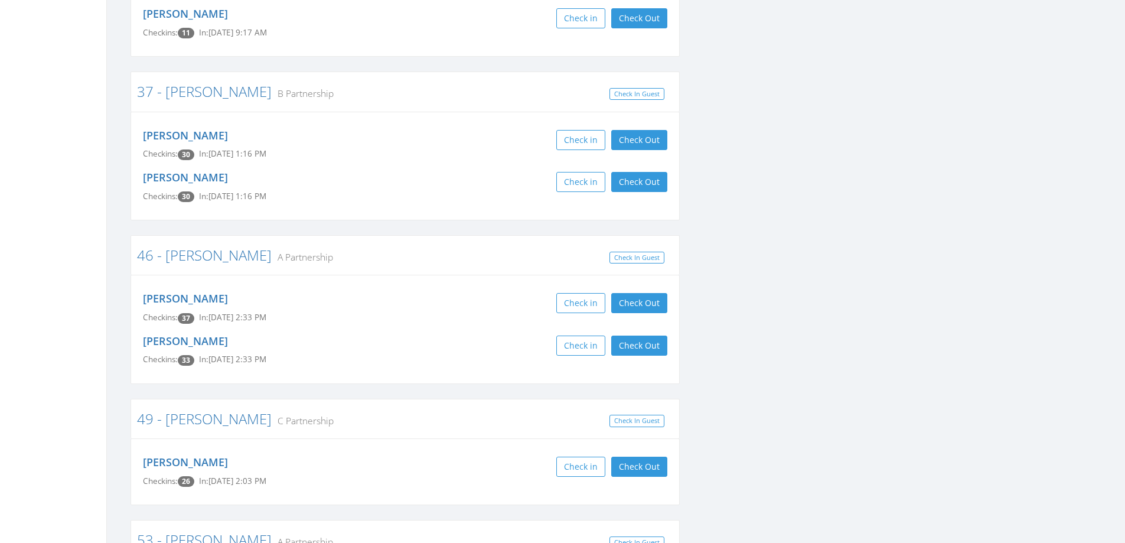
scroll to position [3248, 0]
click at [648, 292] on button "Check Out" at bounding box center [639, 302] width 56 height 20
click at [648, 335] on button "Check Out" at bounding box center [639, 345] width 56 height 20
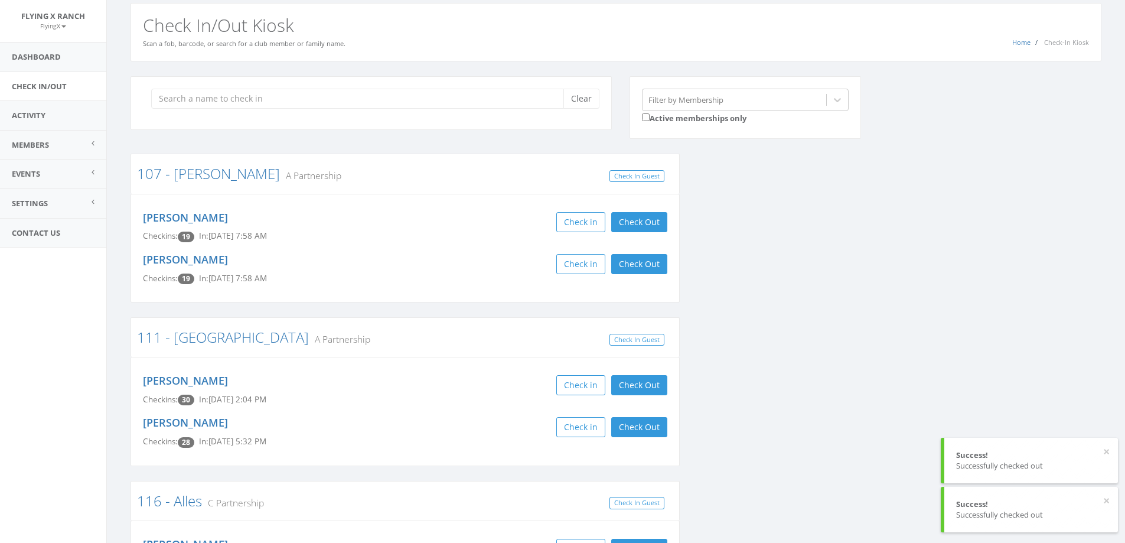
scroll to position [0, 0]
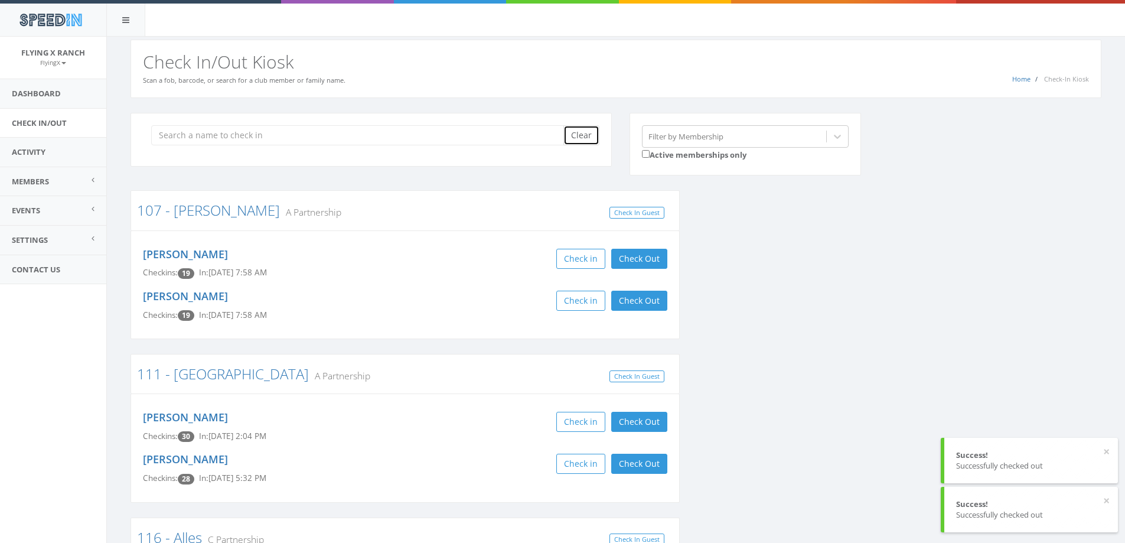
click at [589, 134] on button "Clear" at bounding box center [581, 135] width 36 height 20
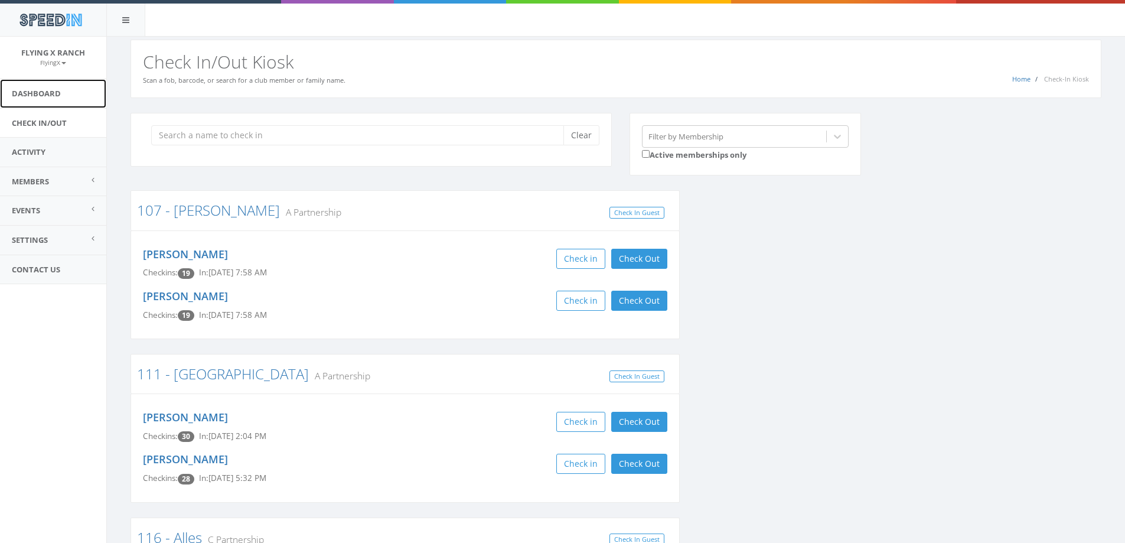
click at [48, 92] on link "Dashboard" at bounding box center [53, 93] width 106 height 29
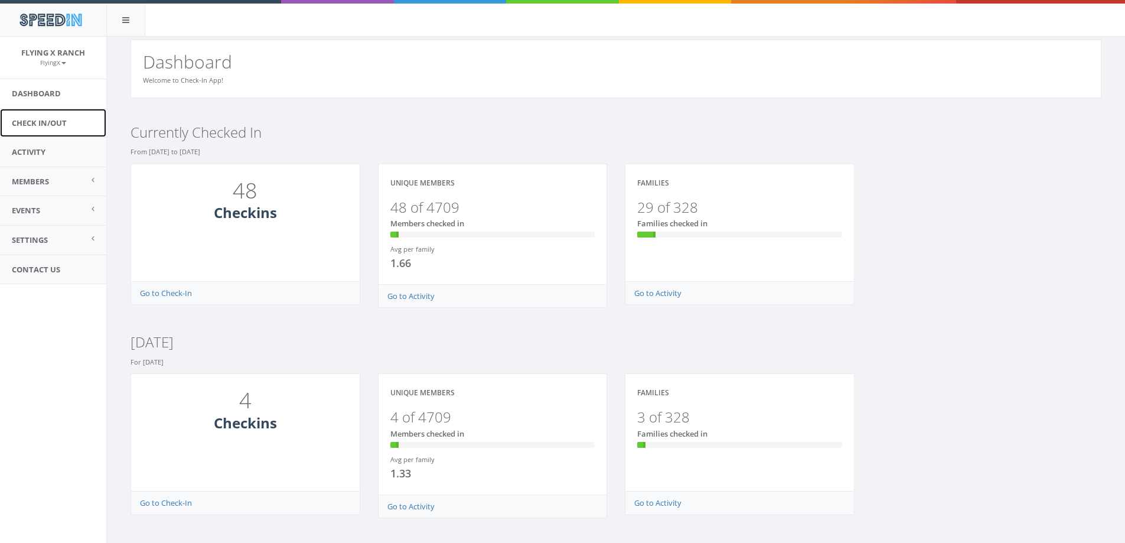
click at [48, 120] on link "Check In/Out" at bounding box center [53, 123] width 106 height 29
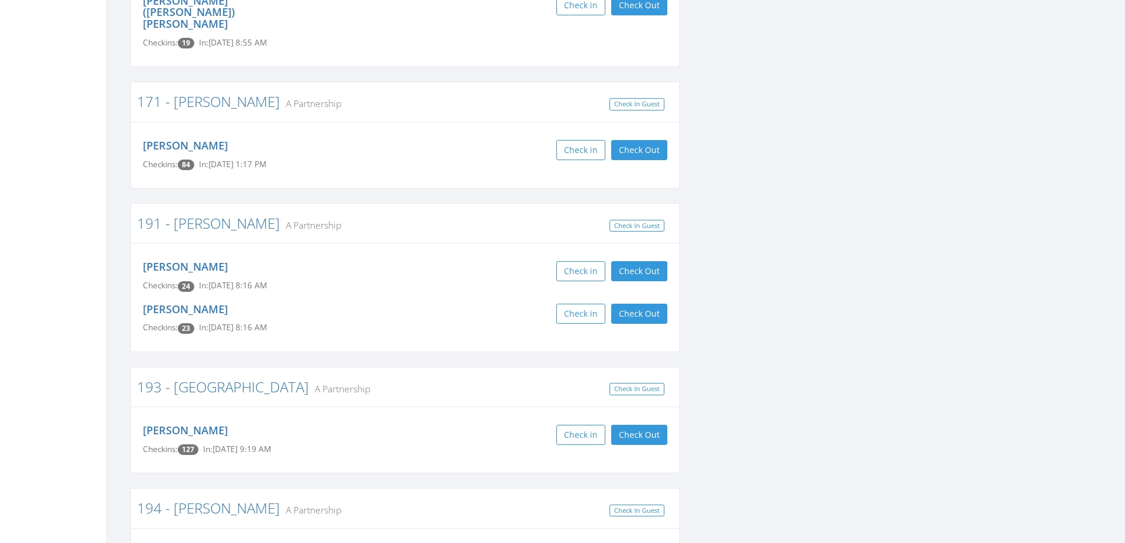
scroll to position [709, 0]
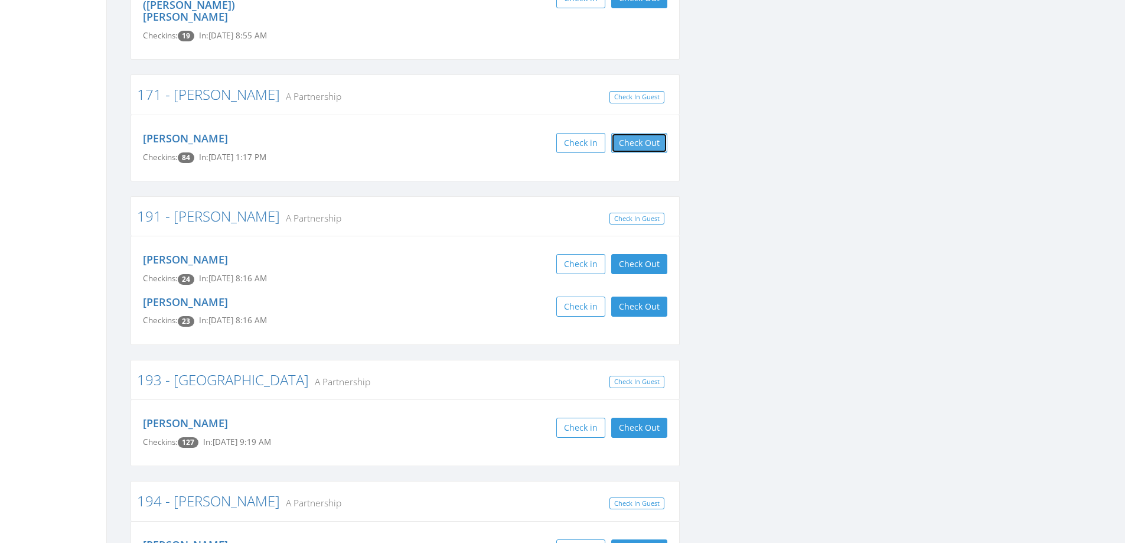
click at [629, 133] on button "Check Out" at bounding box center [639, 143] width 56 height 20
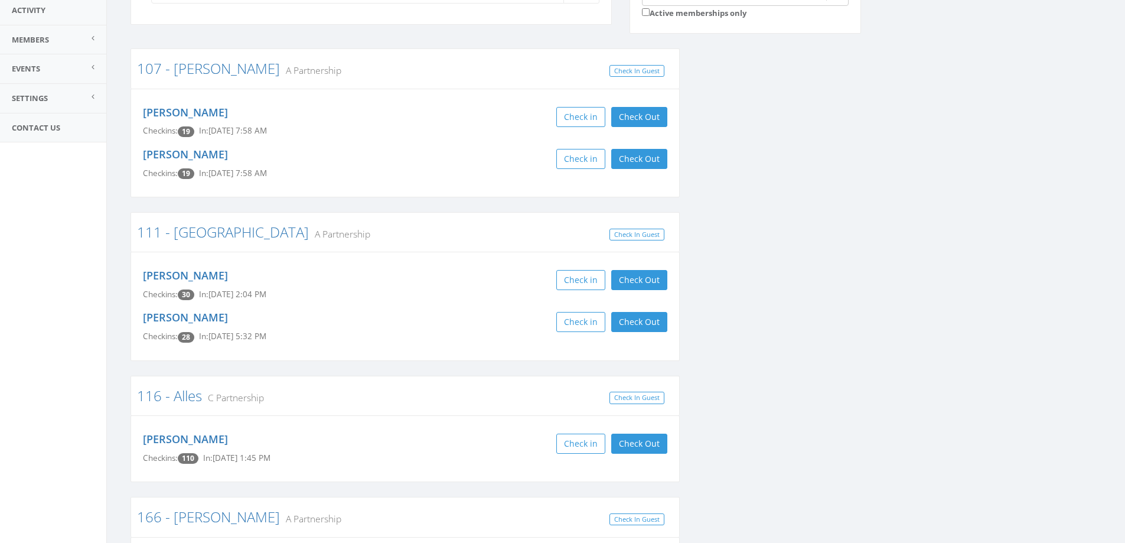
scroll to position [0, 0]
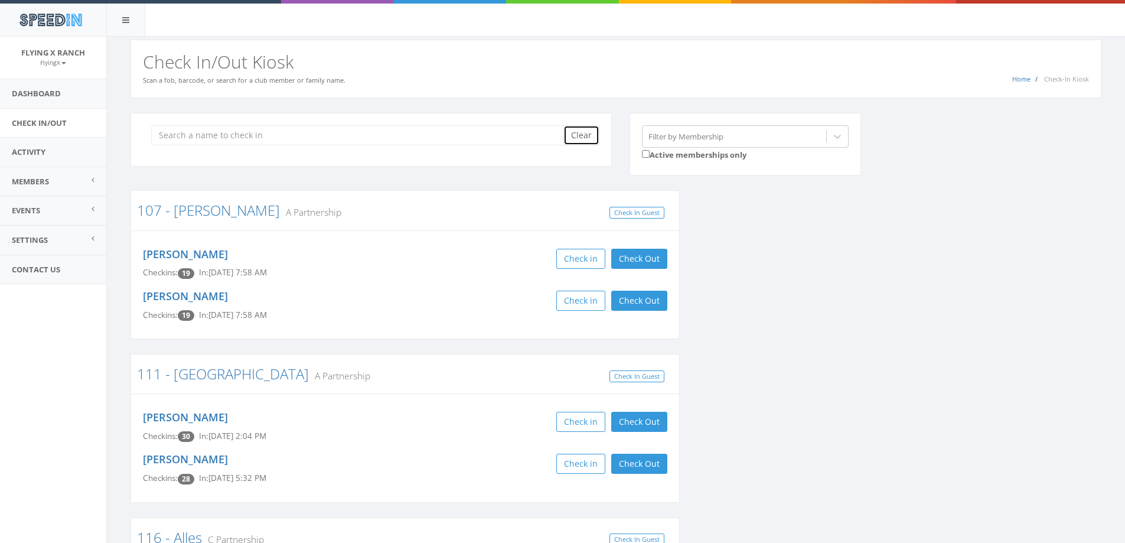
click at [581, 130] on button "Clear" at bounding box center [581, 135] width 36 height 20
click at [606, 66] on h2 "Check In/Out Kiosk" at bounding box center [616, 61] width 946 height 19
